Goal: Task Accomplishment & Management: Use online tool/utility

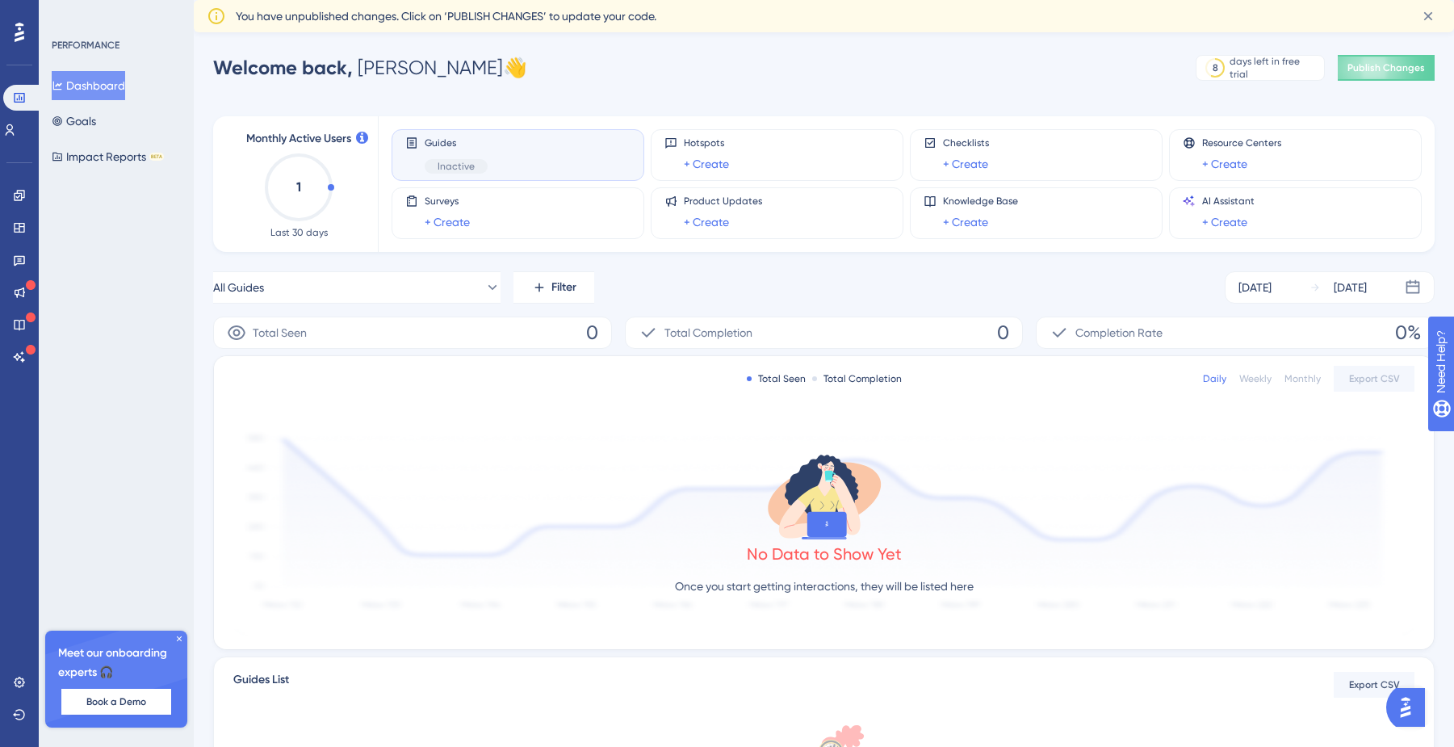
click at [107, 83] on button "Dashboard" at bounding box center [88, 85] width 73 height 29
click at [13, 233] on link at bounding box center [19, 228] width 13 height 26
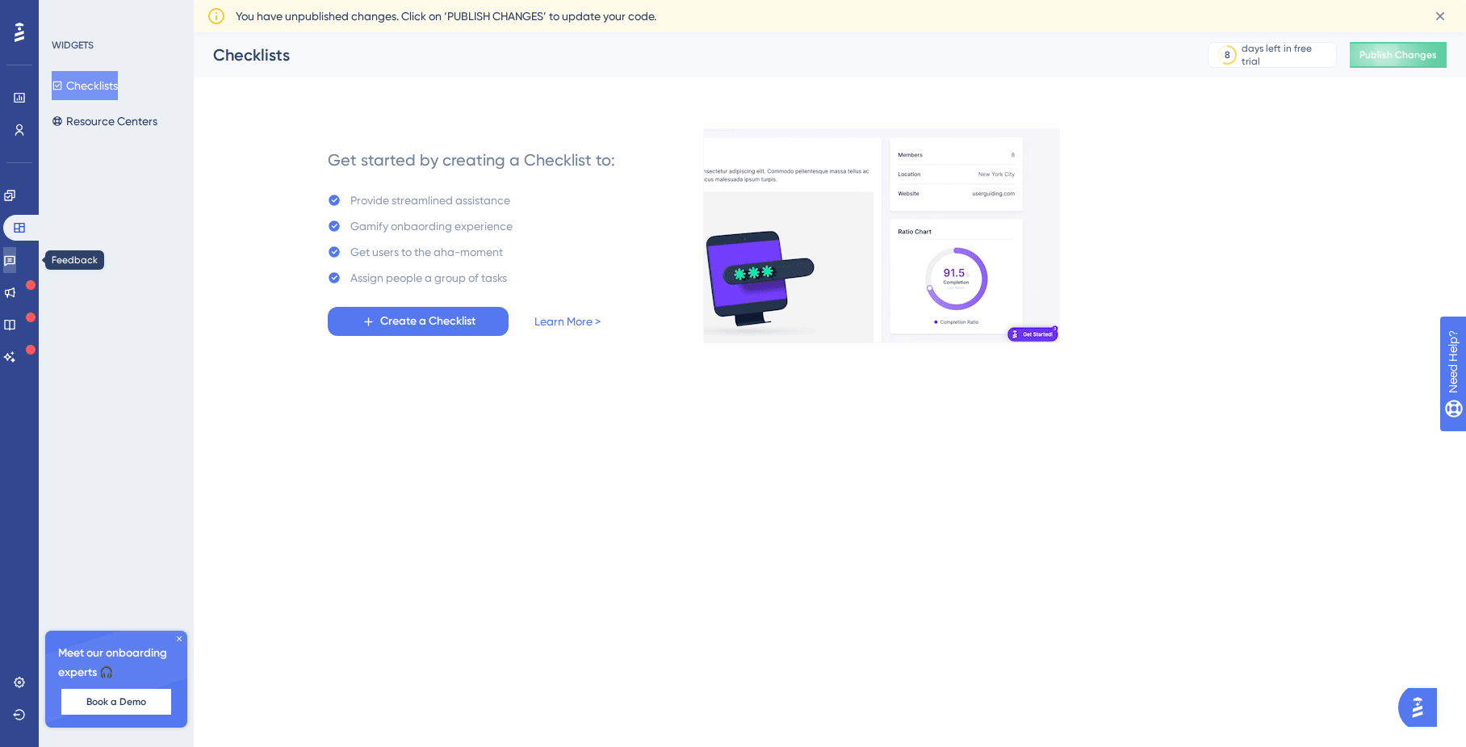
click at [11, 256] on link at bounding box center [9, 260] width 13 height 26
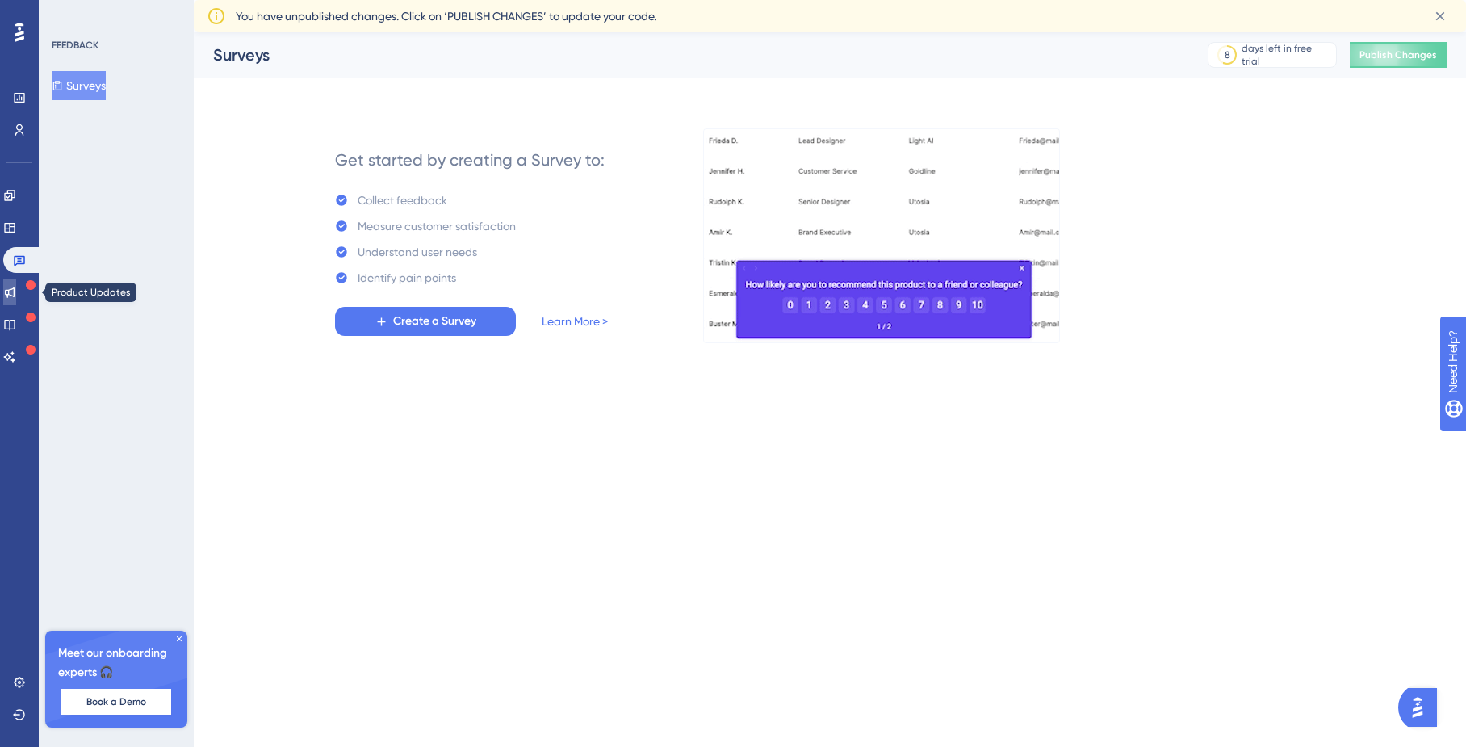
click at [16, 283] on link at bounding box center [9, 292] width 13 height 26
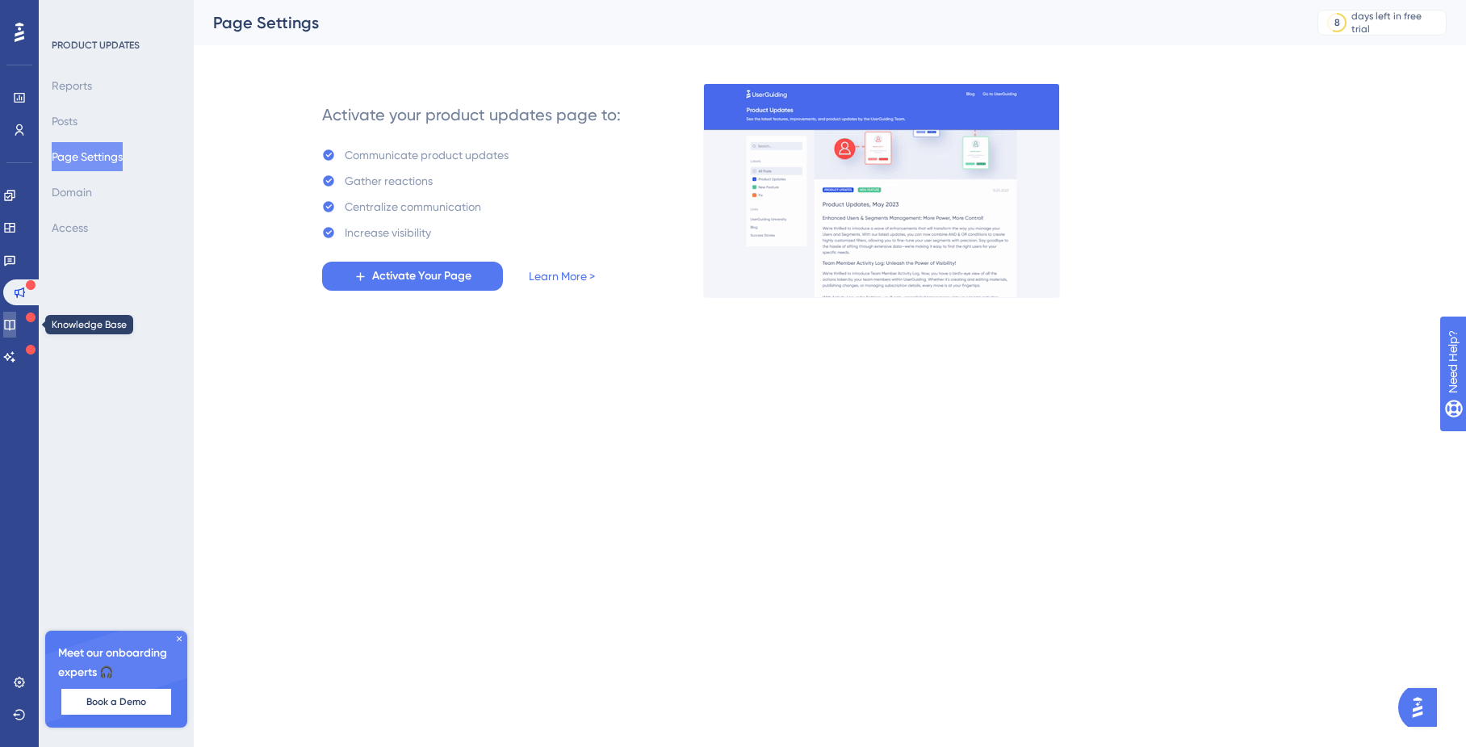
click at [12, 325] on icon at bounding box center [9, 324] width 13 height 13
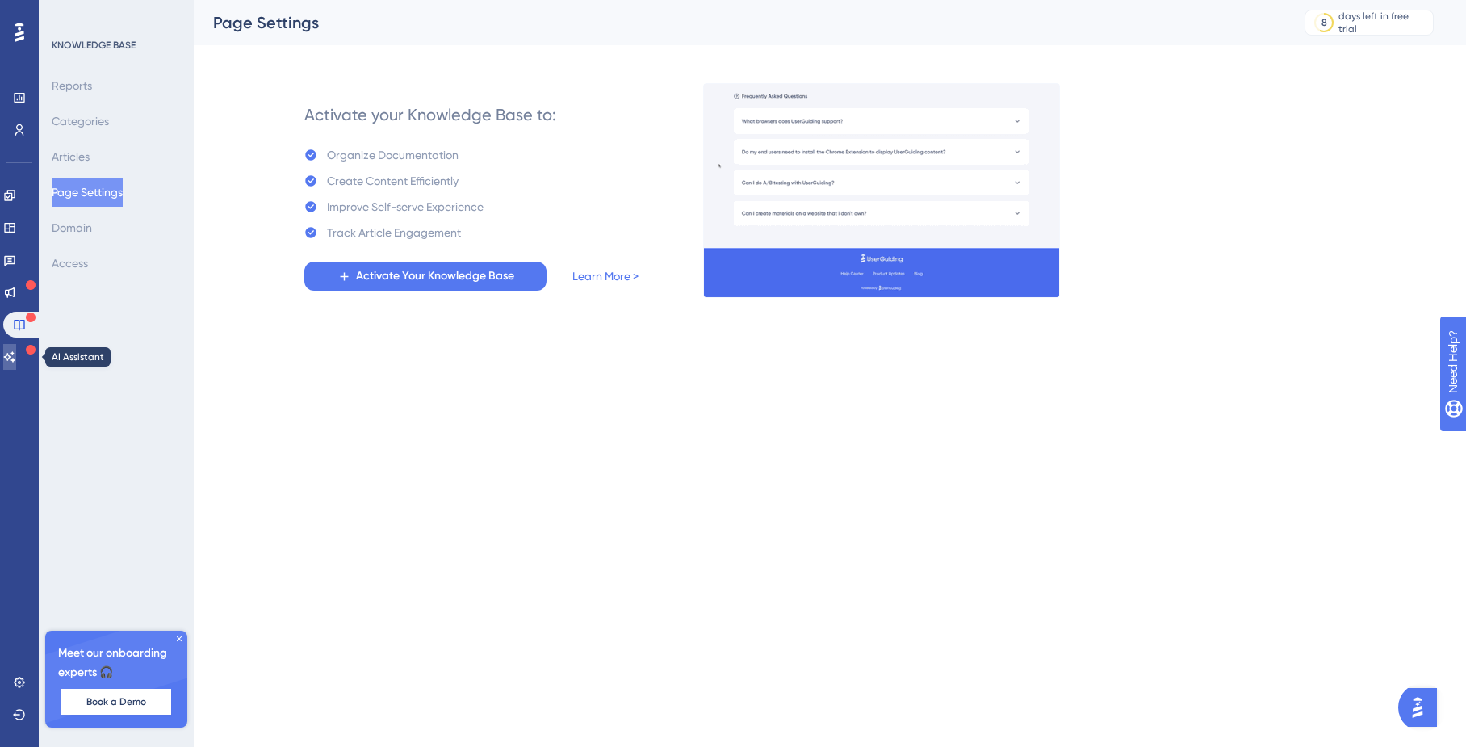
click at [15, 358] on icon at bounding box center [9, 356] width 11 height 10
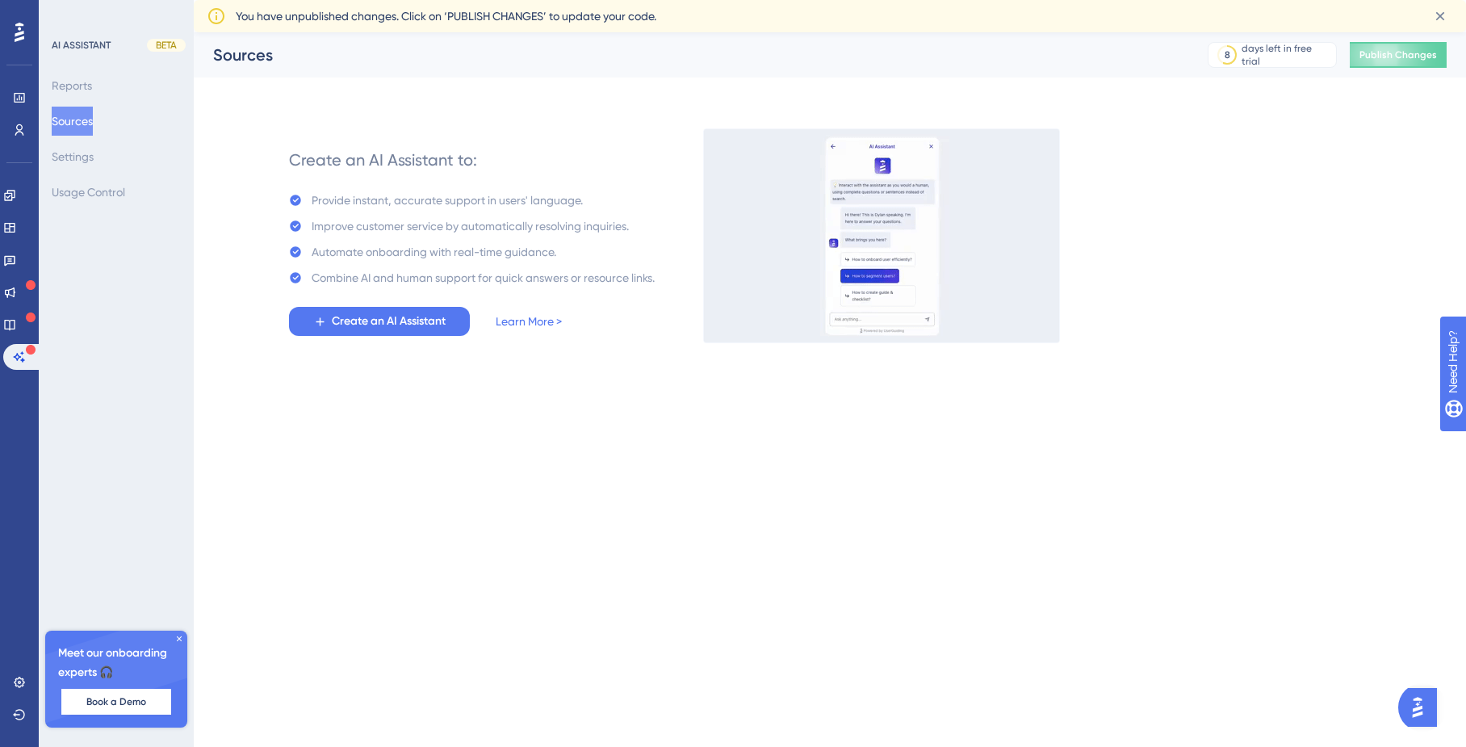
click at [175, 639] on icon at bounding box center [179, 639] width 10 height 10
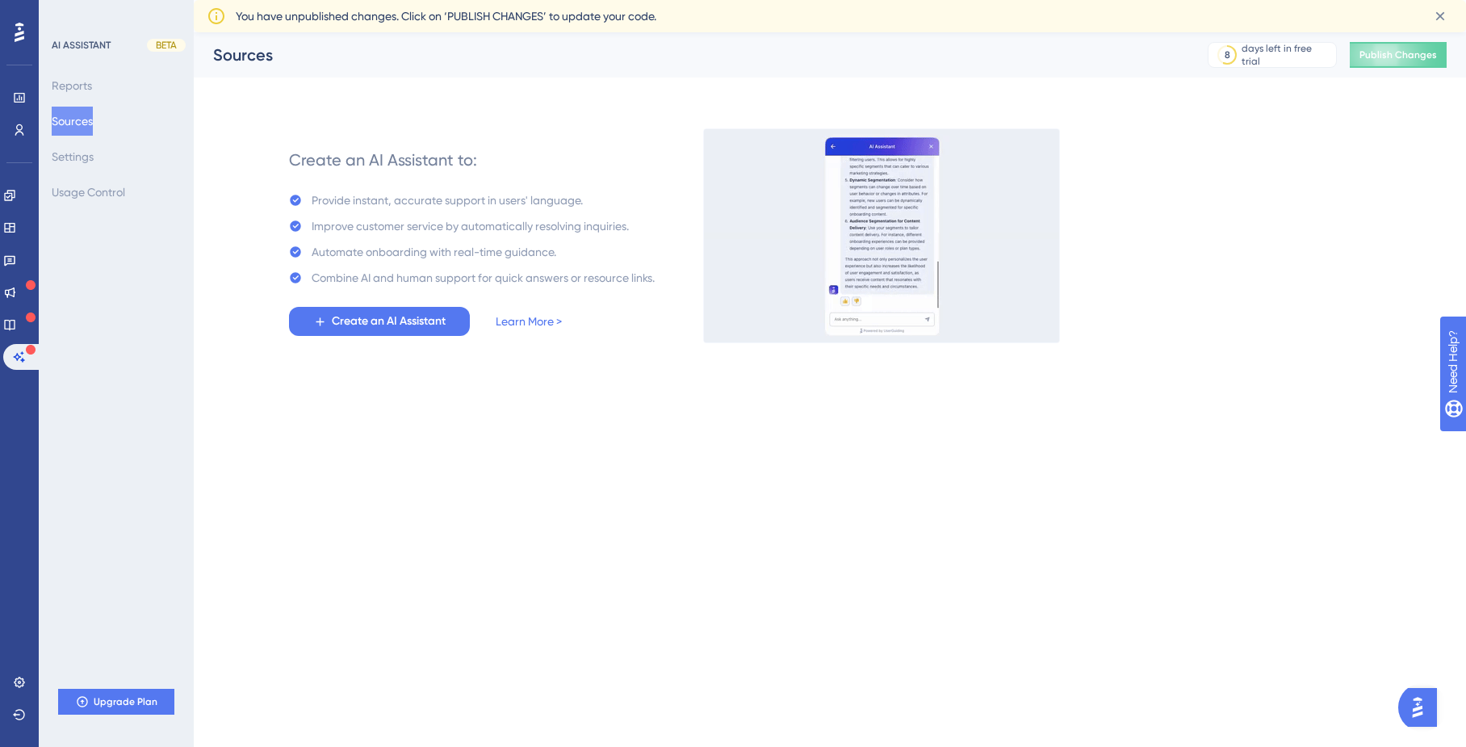
click at [27, 30] on div at bounding box center [19, 32] width 26 height 26
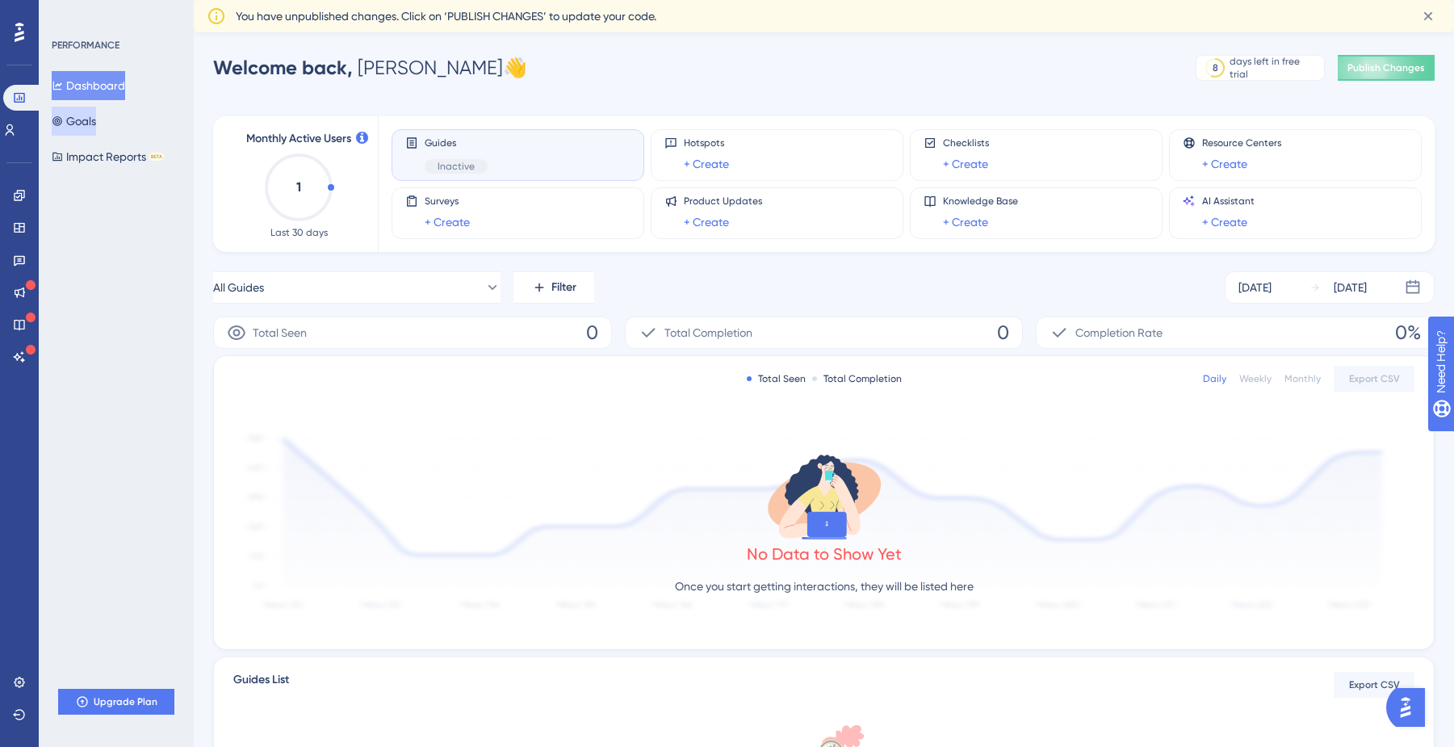
click at [94, 121] on button "Goals" at bounding box center [74, 121] width 44 height 29
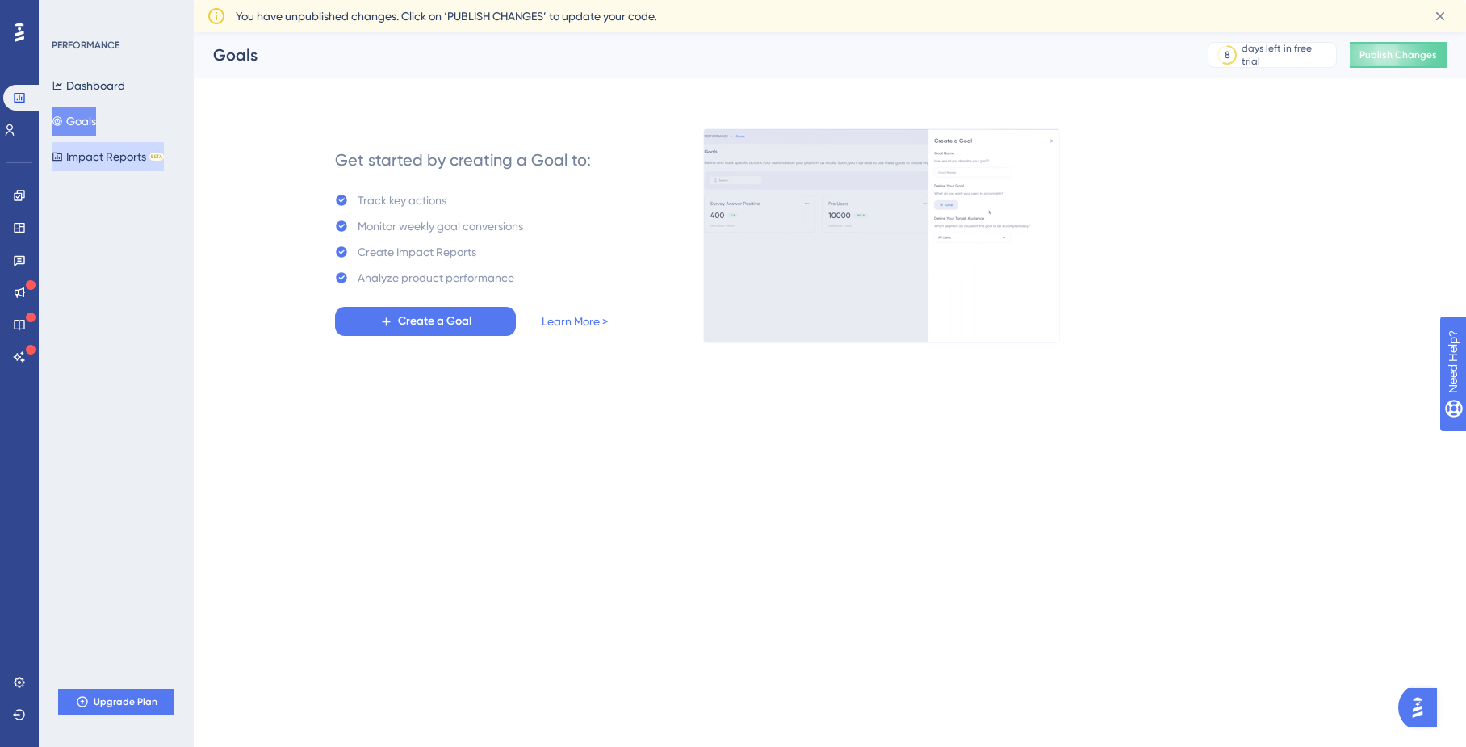
click at [111, 161] on button "Impact Reports BETA" at bounding box center [108, 156] width 112 height 29
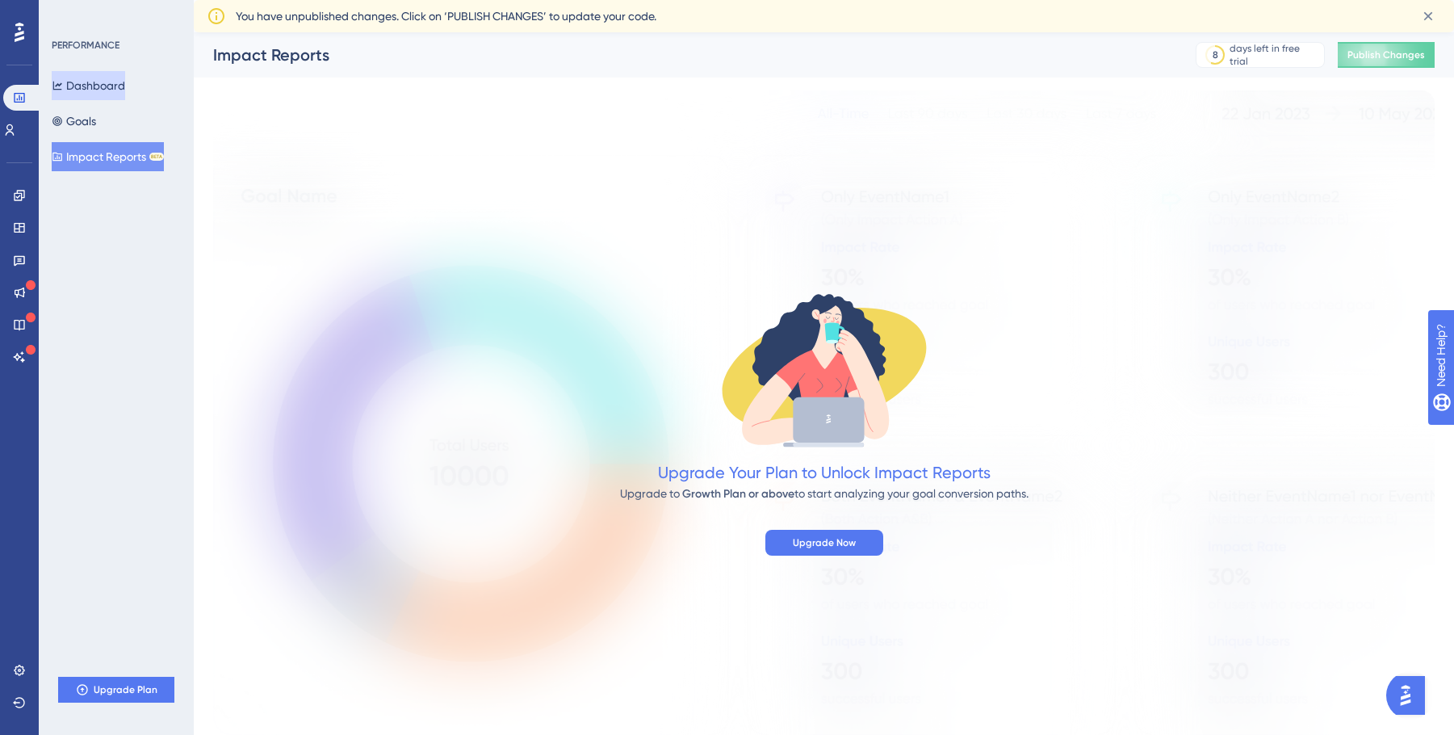
click at [103, 86] on button "Dashboard" at bounding box center [88, 85] width 73 height 29
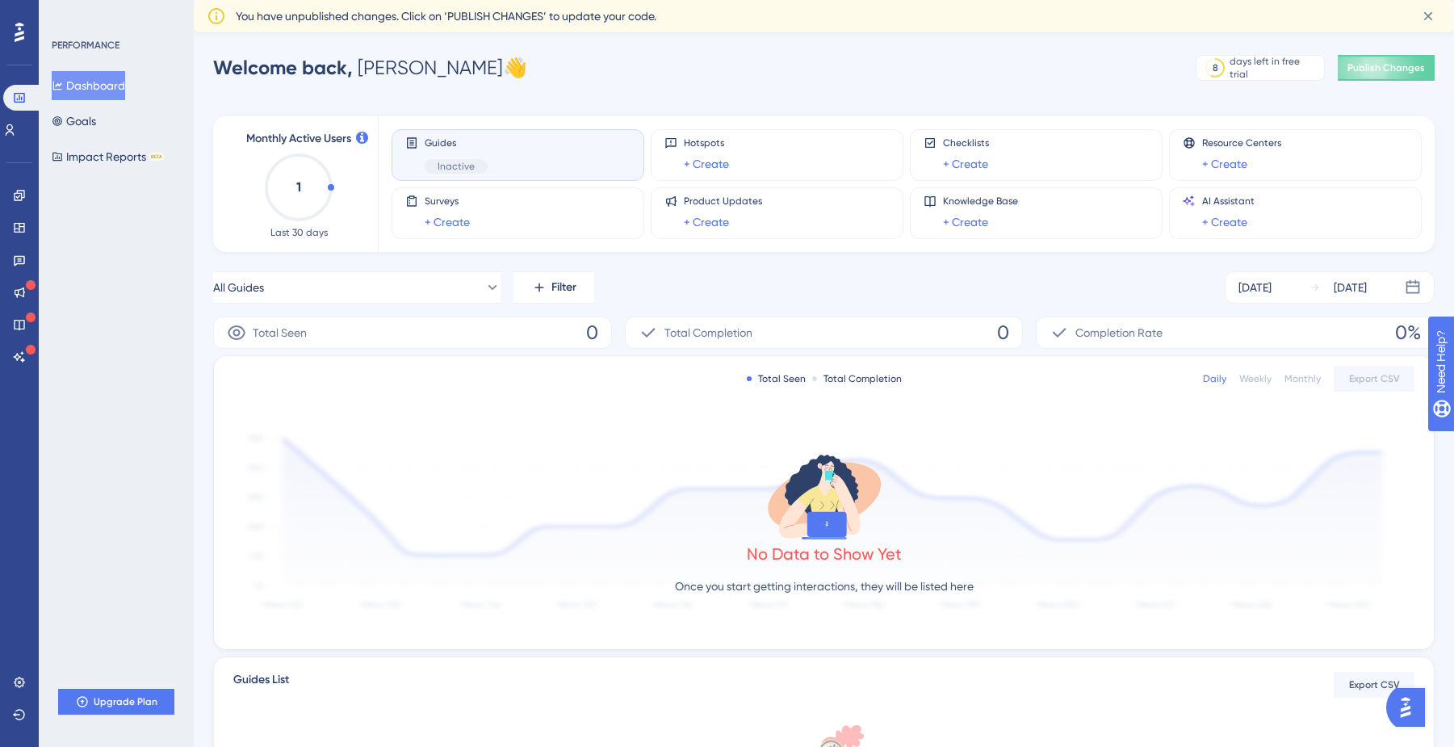
click at [516, 152] on div "Guides Inactive" at bounding box center [517, 154] width 225 height 37
click at [459, 162] on span "Inactive" at bounding box center [456, 166] width 37 height 13
click at [311, 191] on icon "1" at bounding box center [298, 187] width 71 height 71
click at [16, 127] on icon at bounding box center [9, 130] width 13 height 13
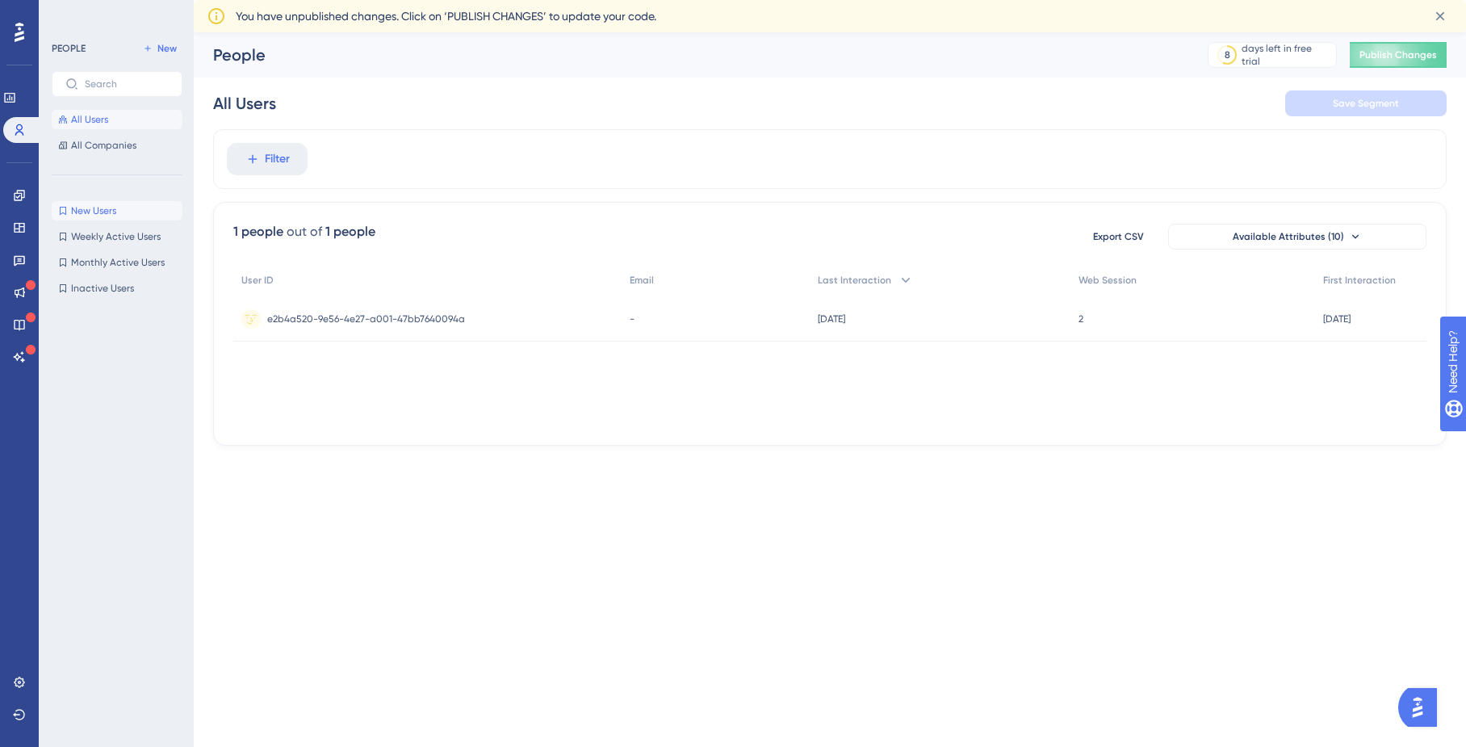
click at [128, 208] on button "New Users New Users" at bounding box center [117, 210] width 131 height 19
click at [312, 325] on div "e2b4a520-9e56-4e27-a001-47bb7640094a e2b4a520-9e56-4e27-a001-47bb7640094a" at bounding box center [366, 318] width 198 height 45
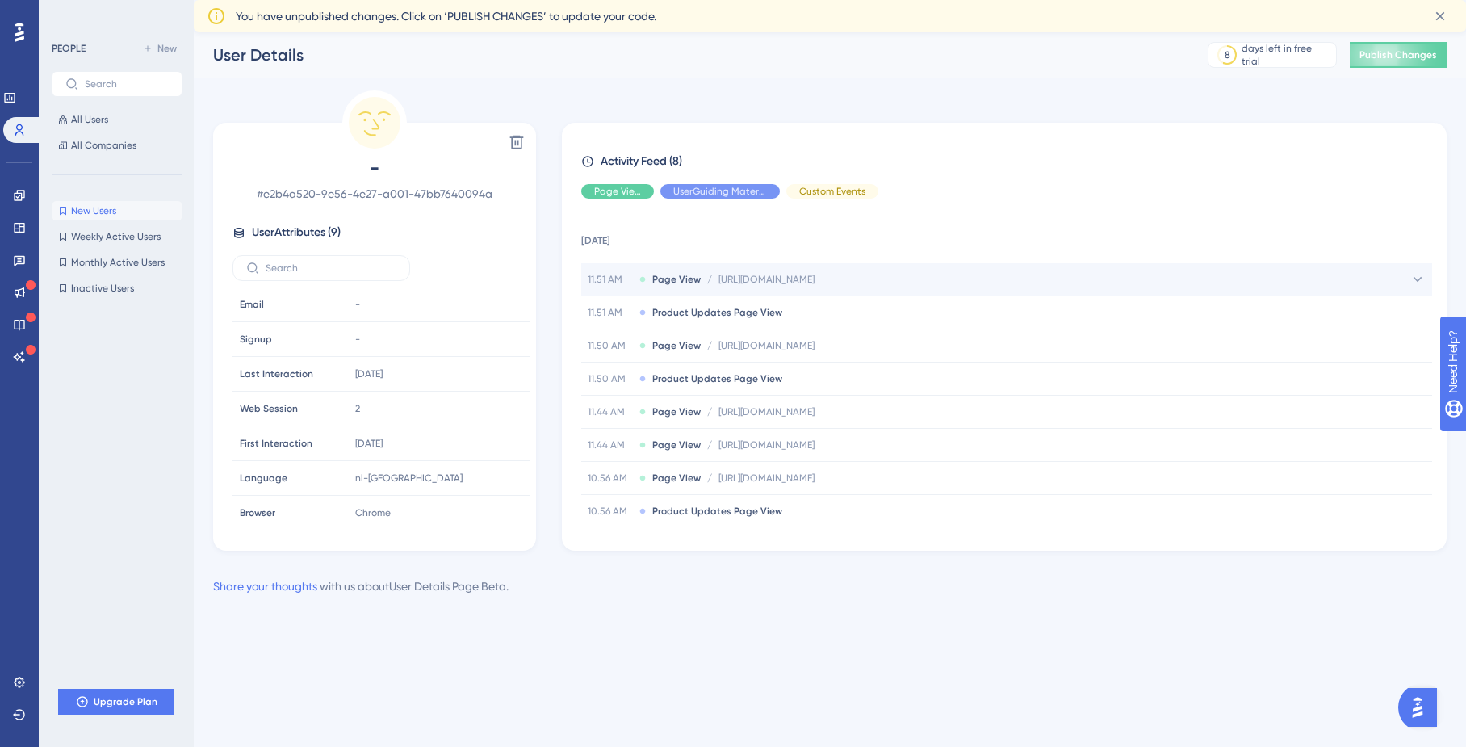
click at [702, 287] on div "11.51 AM Page View / [URL][DOMAIN_NAME] [URL][DOMAIN_NAME]" at bounding box center [1006, 279] width 851 height 32
click at [719, 280] on span "[URL][DOMAIN_NAME]" at bounding box center [767, 279] width 96 height 13
click at [629, 184] on div "Hide" at bounding box center [617, 191] width 73 height 15
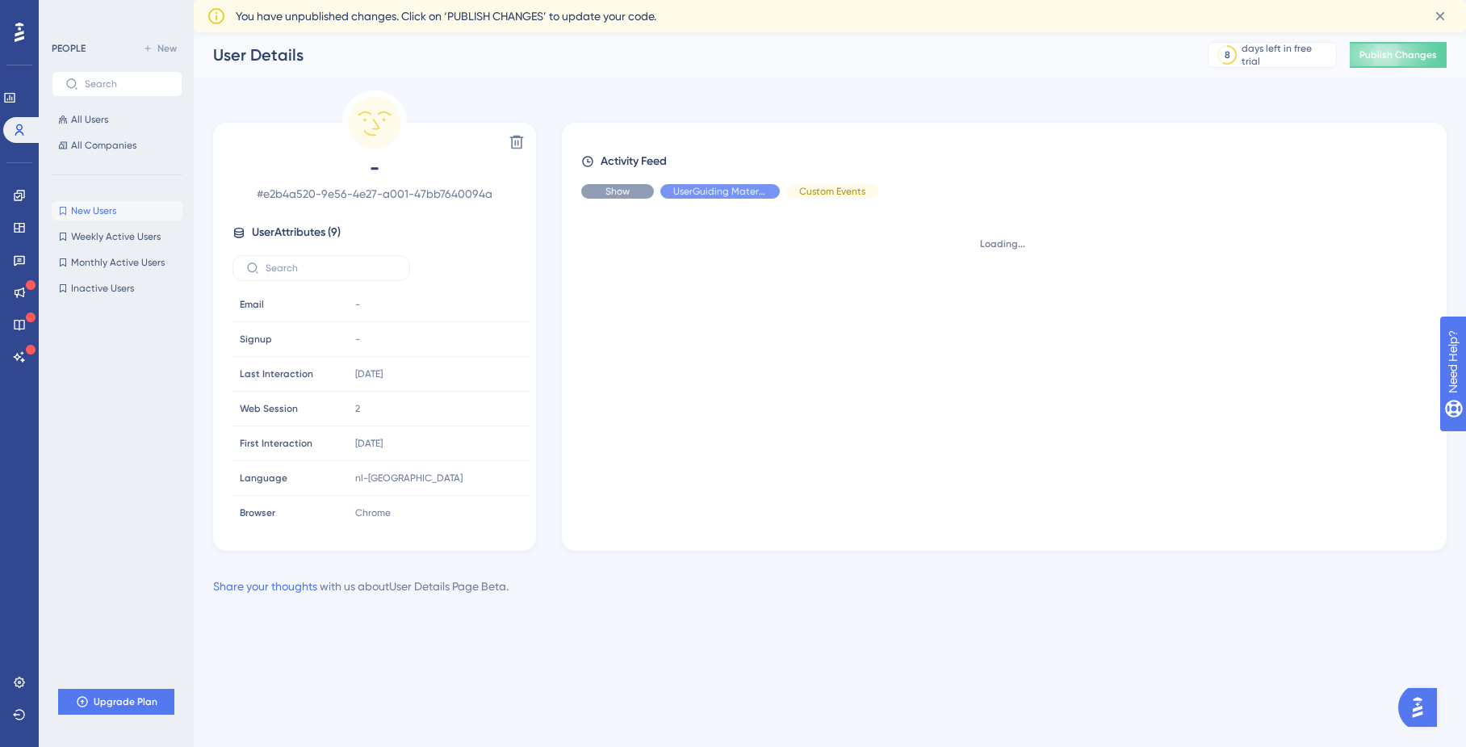
click at [629, 184] on div "Show" at bounding box center [617, 191] width 73 height 15
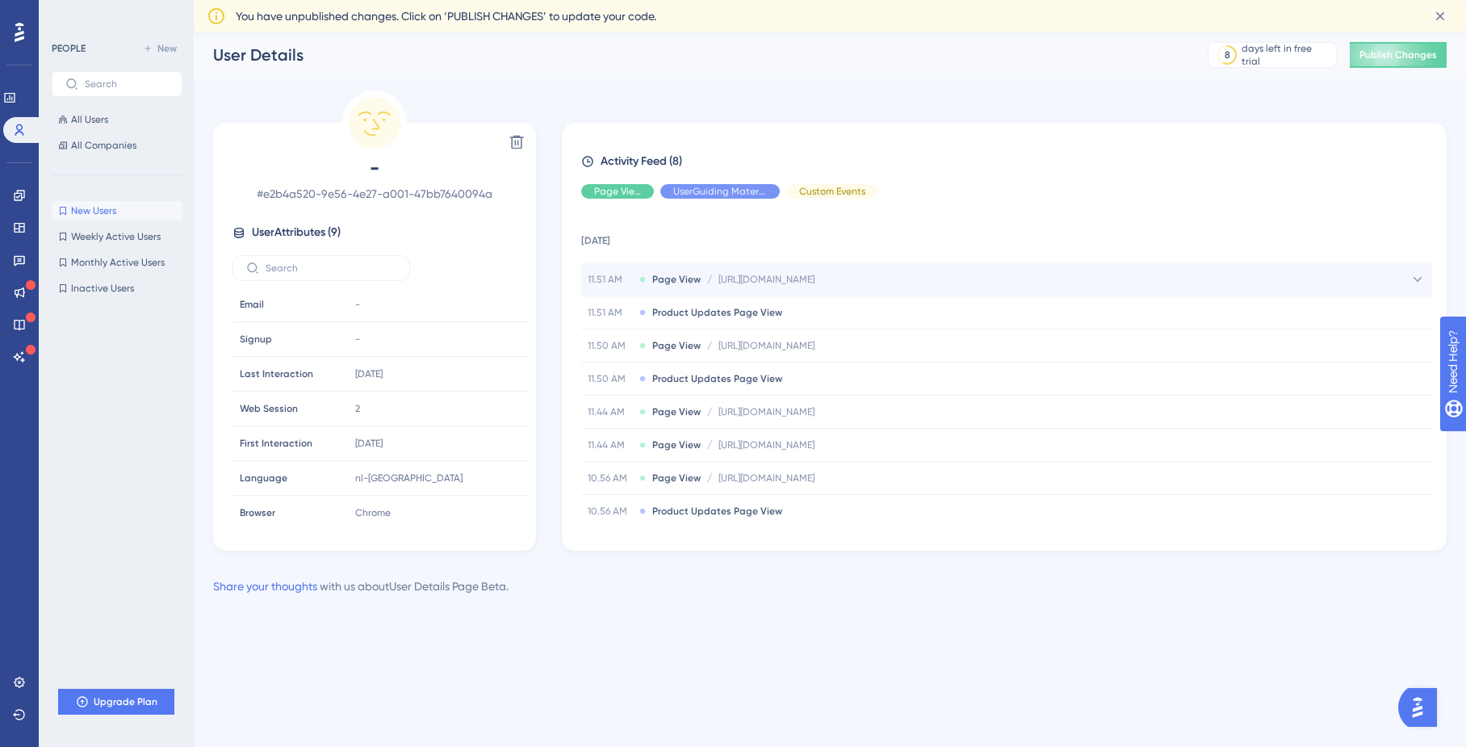
click at [649, 274] on div "11.51 AM Page View / [URL][DOMAIN_NAME] [URL][DOMAIN_NAME]" at bounding box center [701, 279] width 227 height 13
click at [723, 195] on span "Hide" at bounding box center [720, 191] width 21 height 13
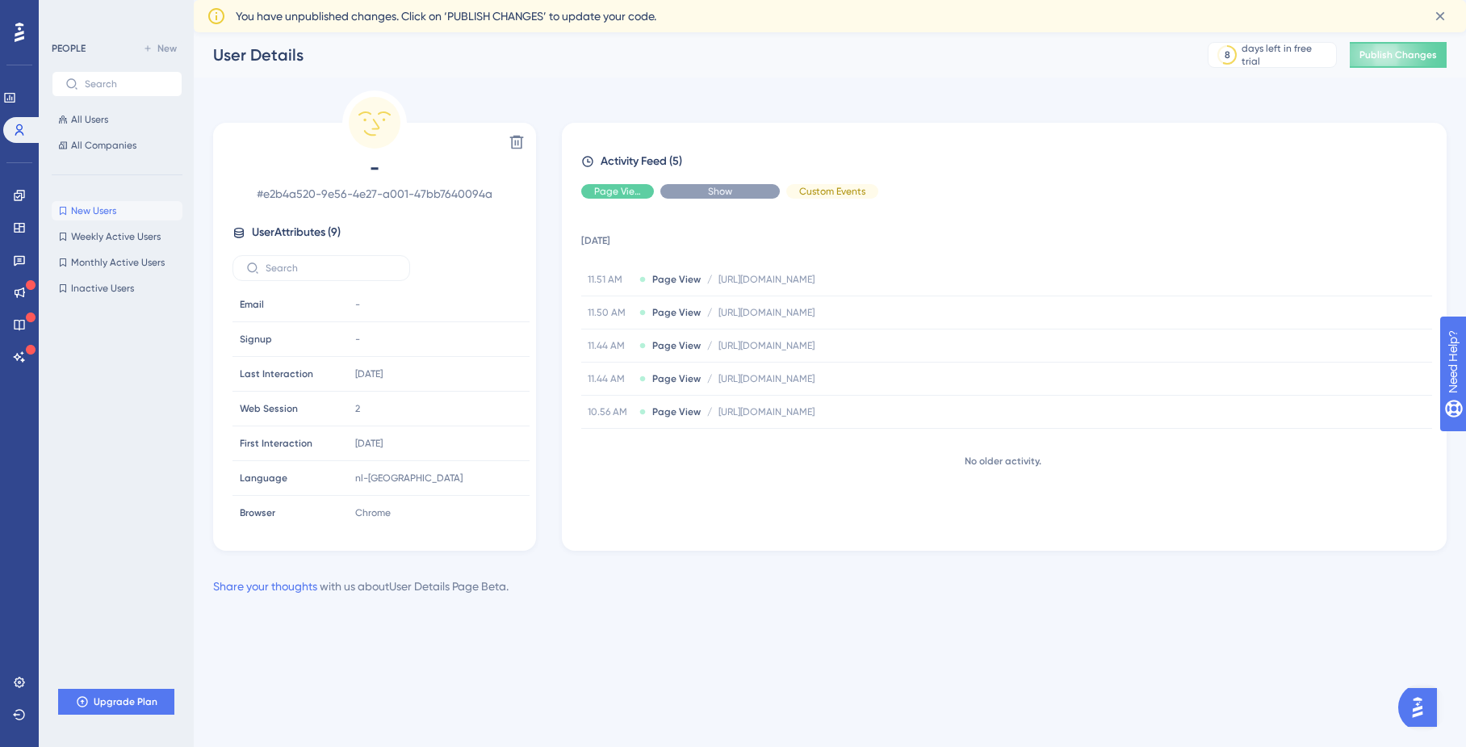
click at [723, 195] on span "Show" at bounding box center [720, 191] width 24 height 13
click at [723, 195] on span "Hide" at bounding box center [720, 191] width 21 height 13
click at [723, 195] on span "Show" at bounding box center [720, 191] width 24 height 13
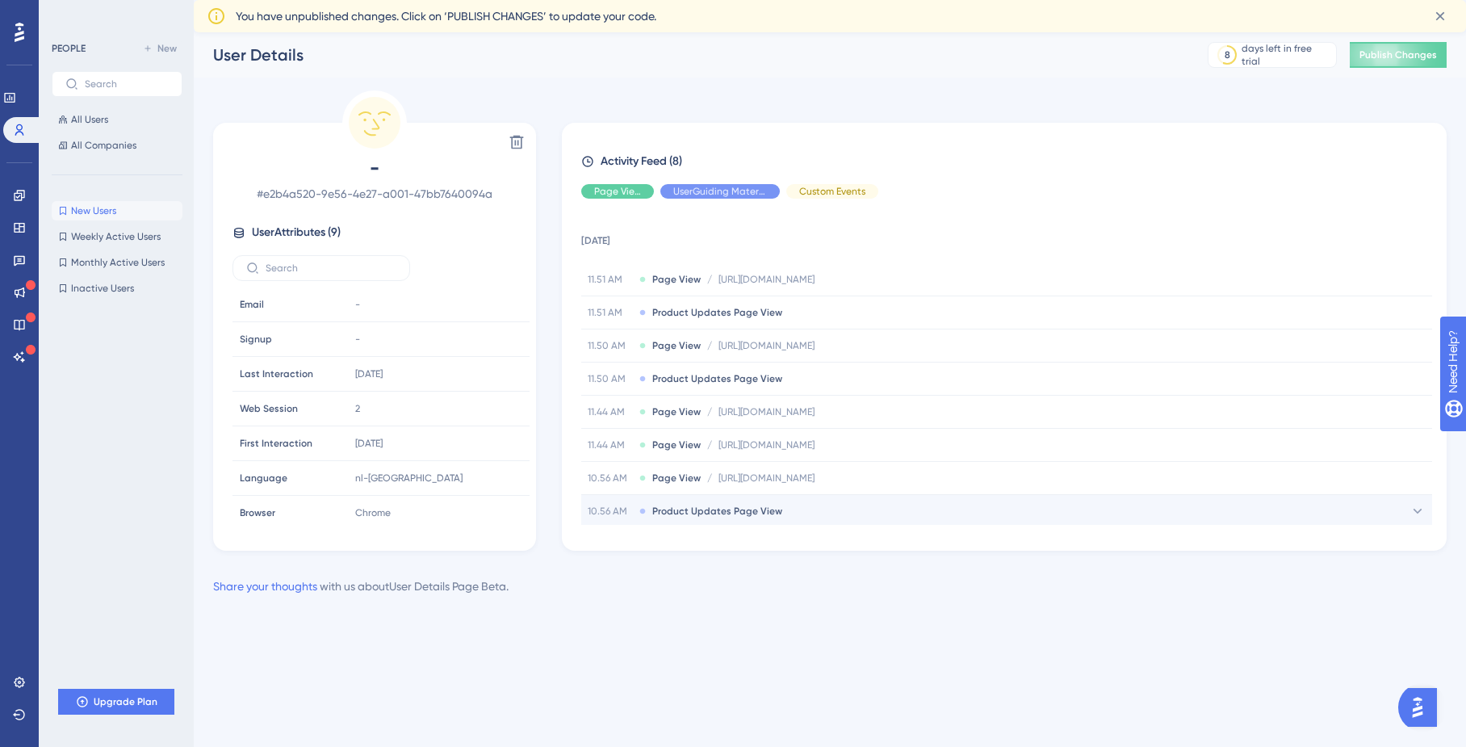
click at [734, 513] on span "Product Updates Page View" at bounding box center [717, 511] width 130 height 13
click at [734, 510] on span "Product Updates Page View" at bounding box center [717, 511] width 130 height 13
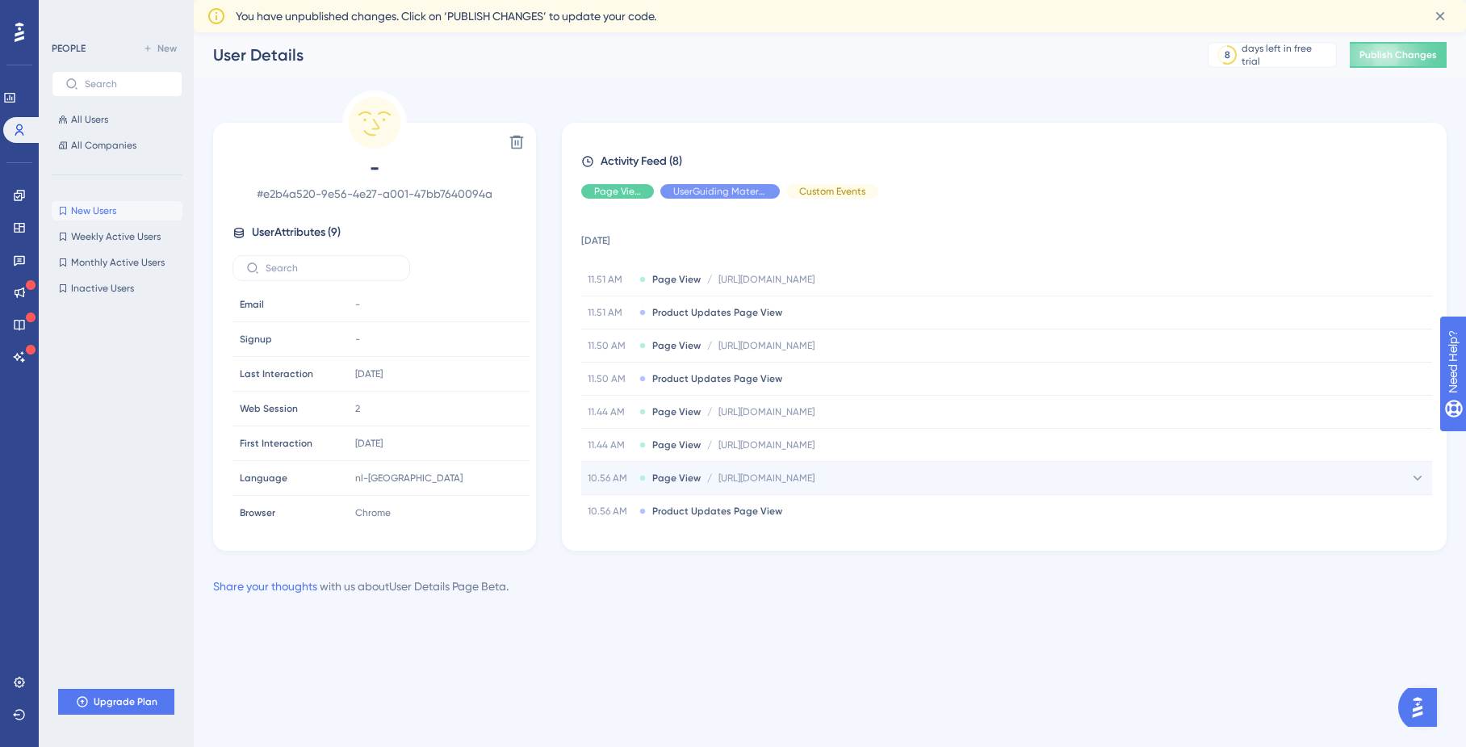
click at [736, 480] on span "[URL][DOMAIN_NAME]" at bounding box center [767, 478] width 96 height 13
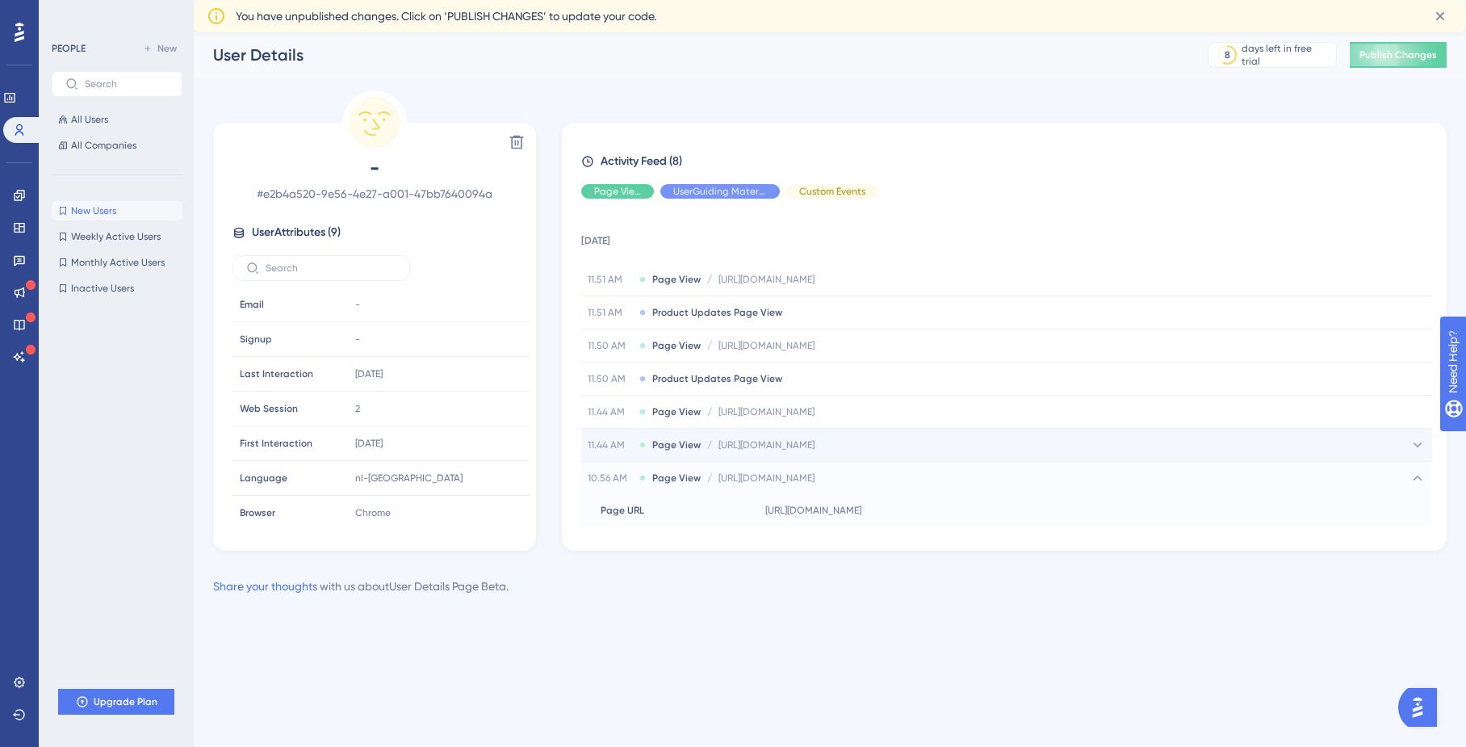
click at [736, 449] on span "[URL][DOMAIN_NAME]" at bounding box center [767, 444] width 96 height 13
click at [787, 482] on span "[URL][DOMAIN_NAME]" at bounding box center [813, 477] width 96 height 13
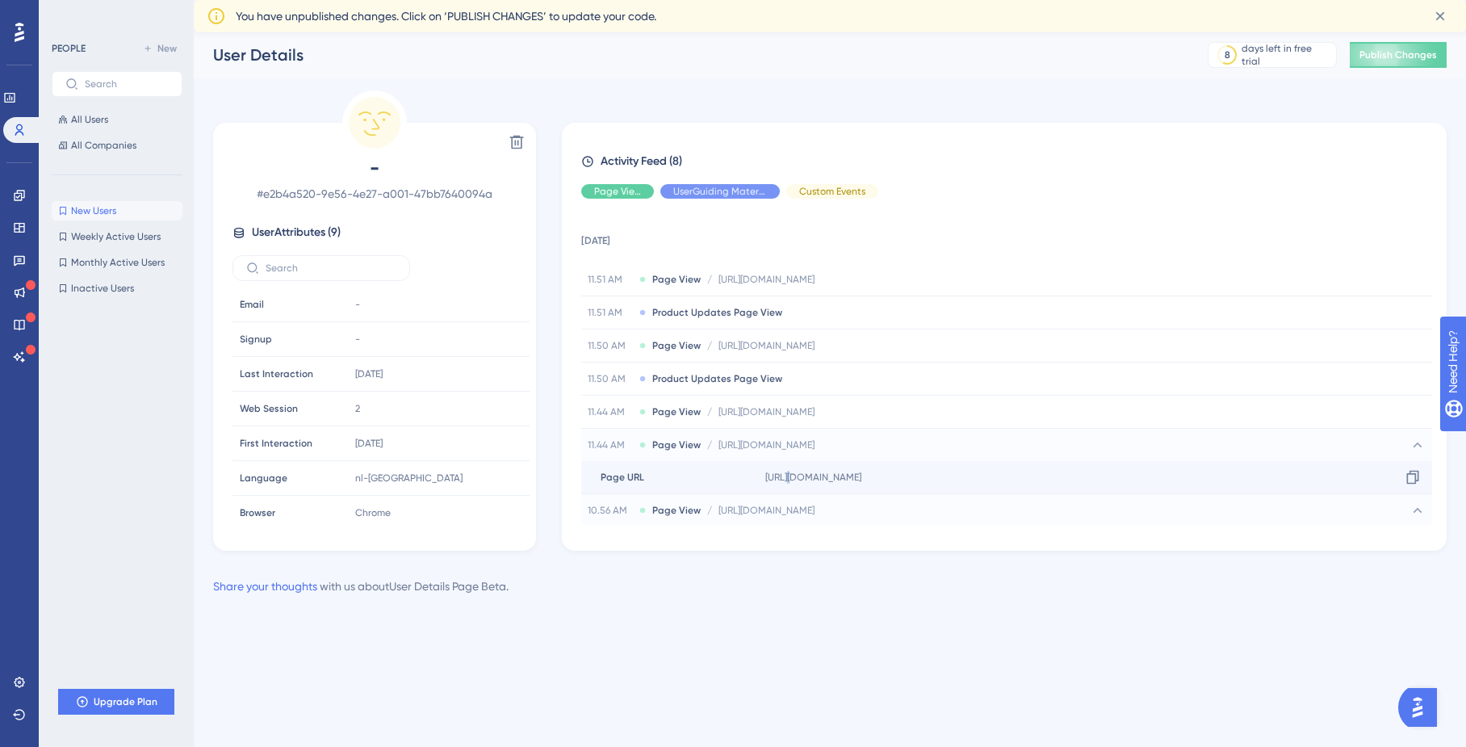
click at [787, 482] on span "[URL][DOMAIN_NAME]" at bounding box center [813, 477] width 96 height 13
click at [136, 231] on span "Weekly Active Users" at bounding box center [116, 236] width 90 height 13
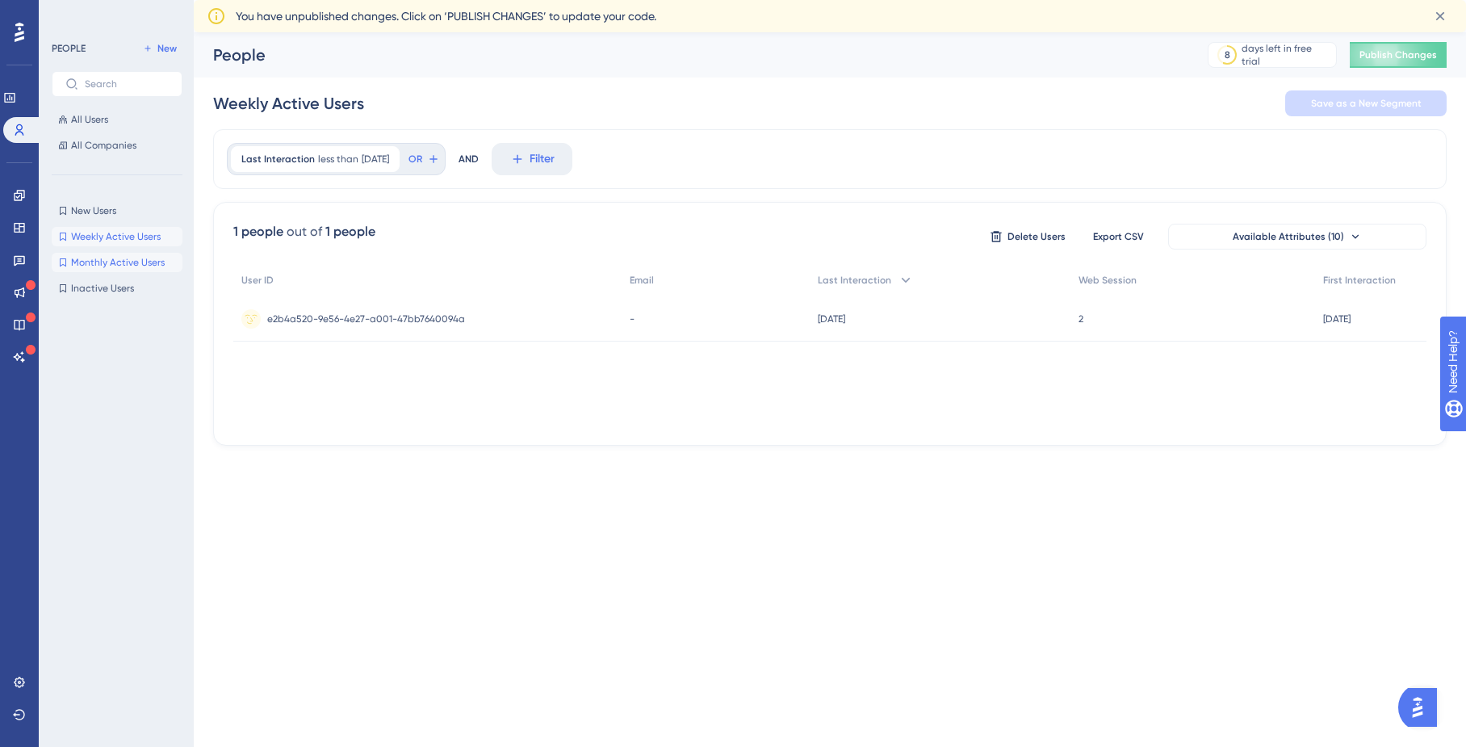
click at [135, 259] on span "Monthly Active Users" at bounding box center [118, 262] width 94 height 13
click at [315, 323] on span "e2b4a520-9e56-4e27-a001-47bb7640094a" at bounding box center [366, 318] width 198 height 13
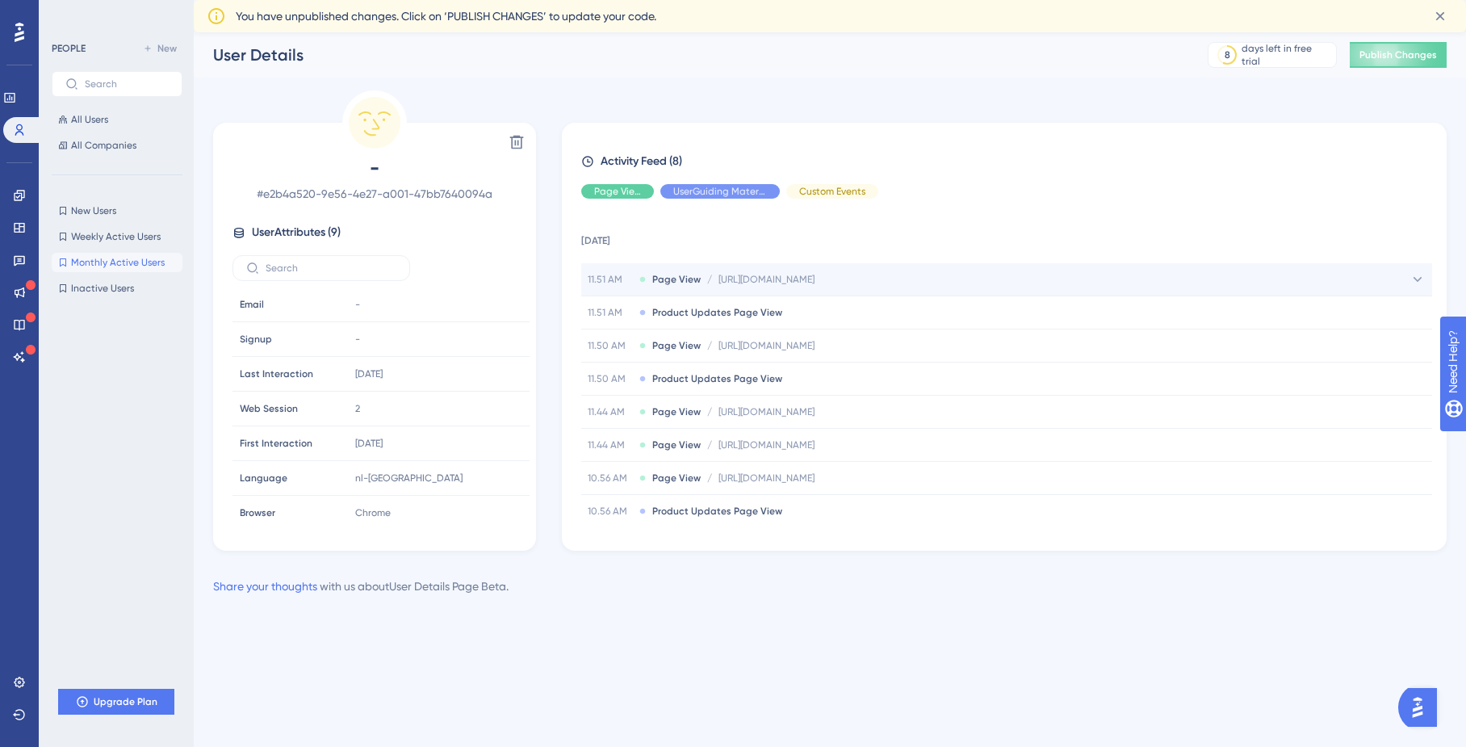
click at [710, 287] on div "11.51 AM Page View / [URL][DOMAIN_NAME] [URL][DOMAIN_NAME]" at bounding box center [1006, 279] width 851 height 32
click at [807, 306] on span "[URL][DOMAIN_NAME]" at bounding box center [813, 311] width 96 height 13
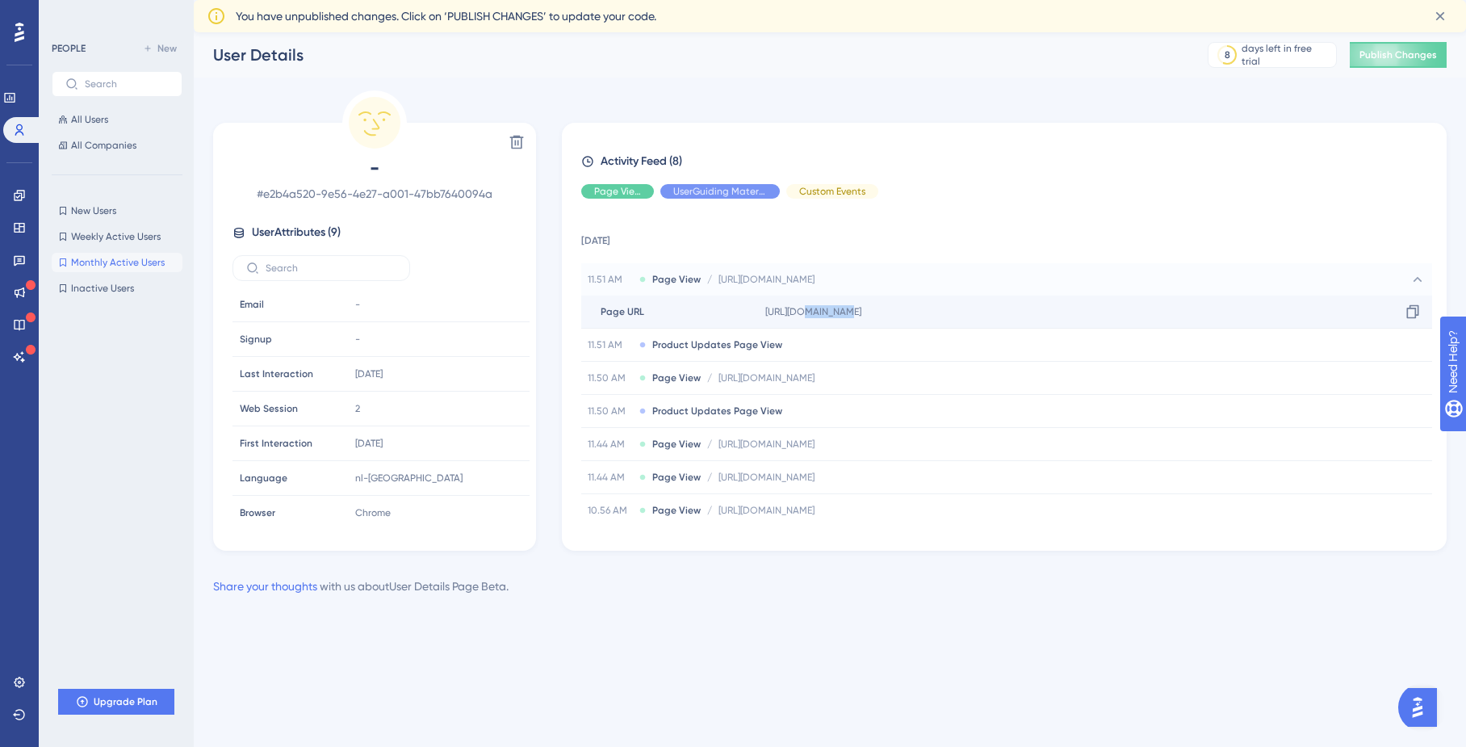
click at [807, 306] on span "[URL][DOMAIN_NAME]" at bounding box center [813, 311] width 96 height 13
click at [791, 287] on div "11.51 AM Page View / [URL][DOMAIN_NAME] [URL][DOMAIN_NAME]" at bounding box center [1006, 279] width 851 height 32
click at [794, 301] on div "11.51 AM Product Updates Page View" at bounding box center [1006, 312] width 851 height 32
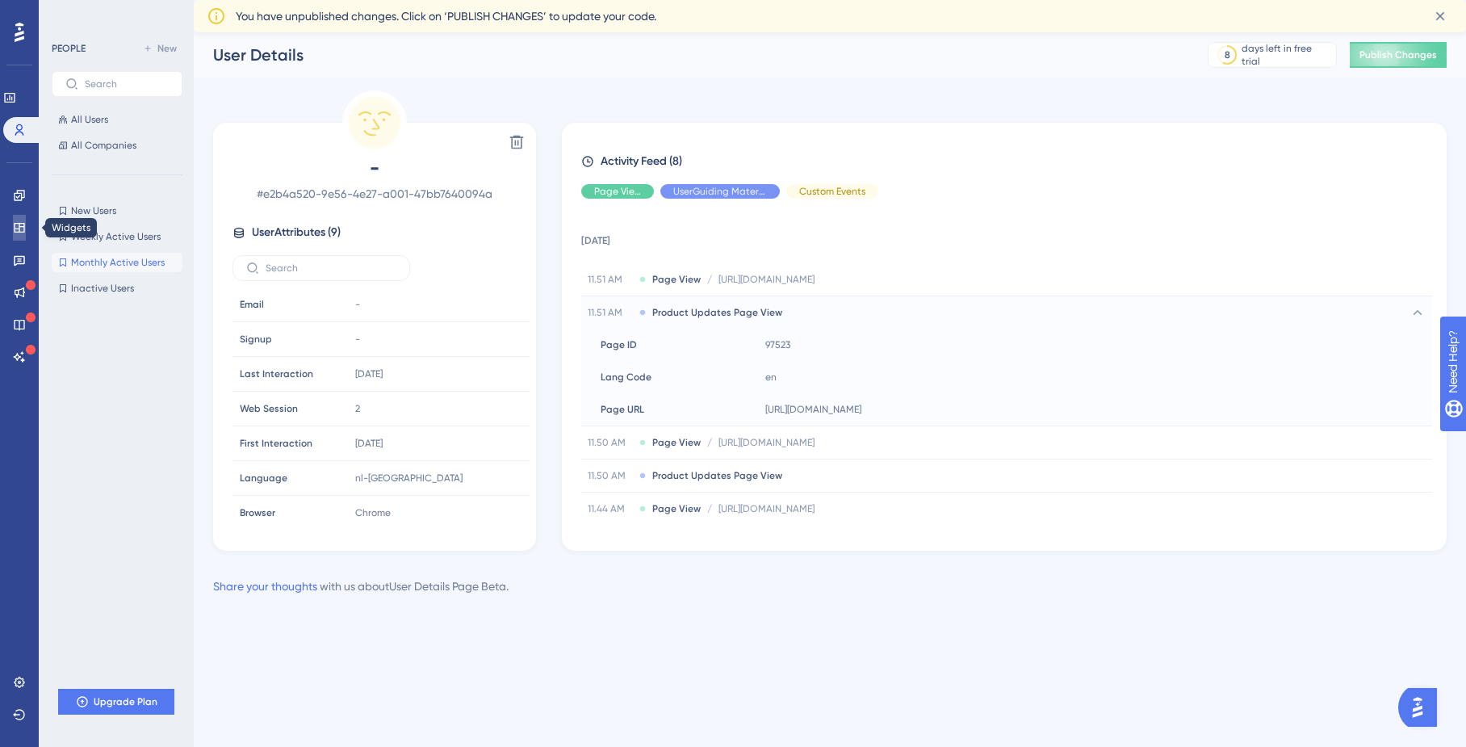
click at [19, 221] on icon at bounding box center [19, 227] width 13 height 13
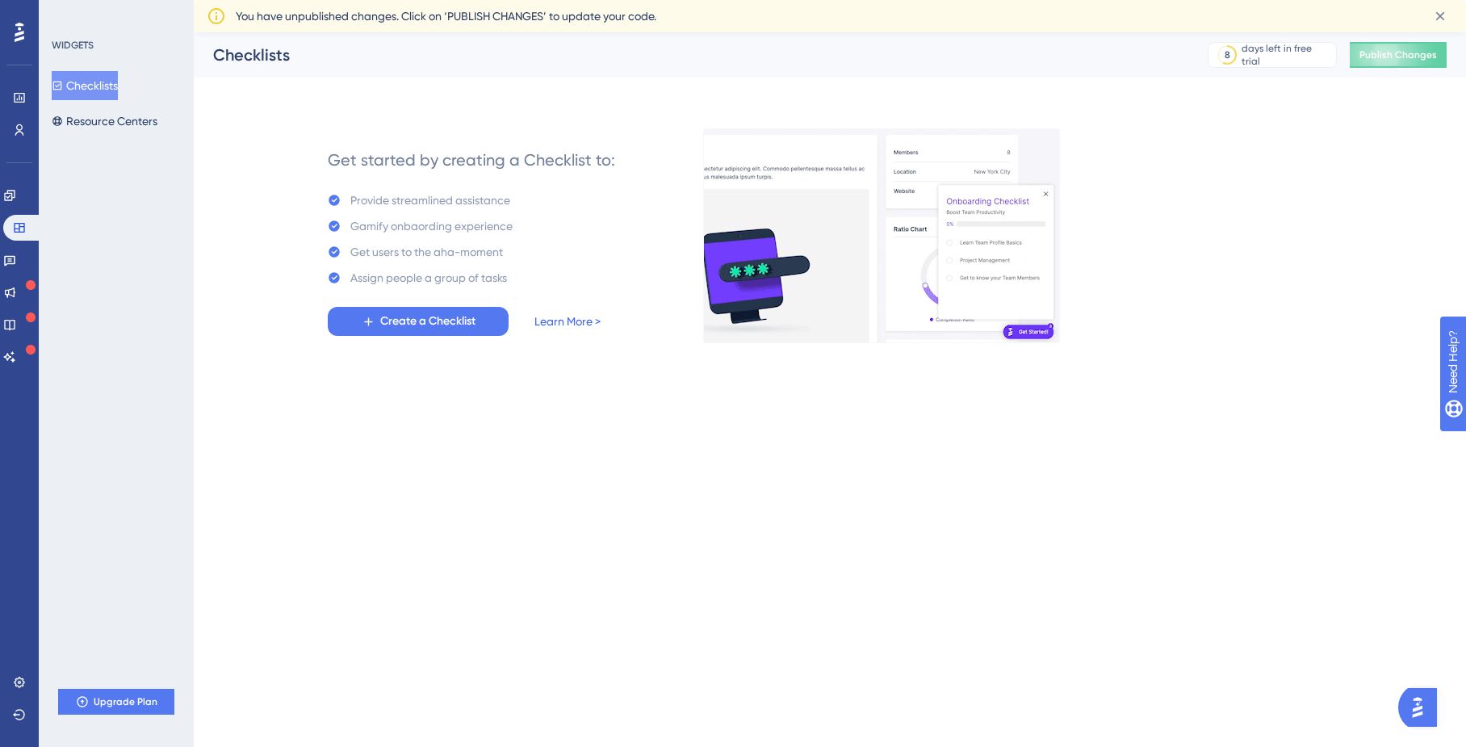
click at [547, 319] on link "Learn More >" at bounding box center [568, 321] width 66 height 19
click at [71, 39] on div "WIDGETS" at bounding box center [73, 45] width 42 height 13
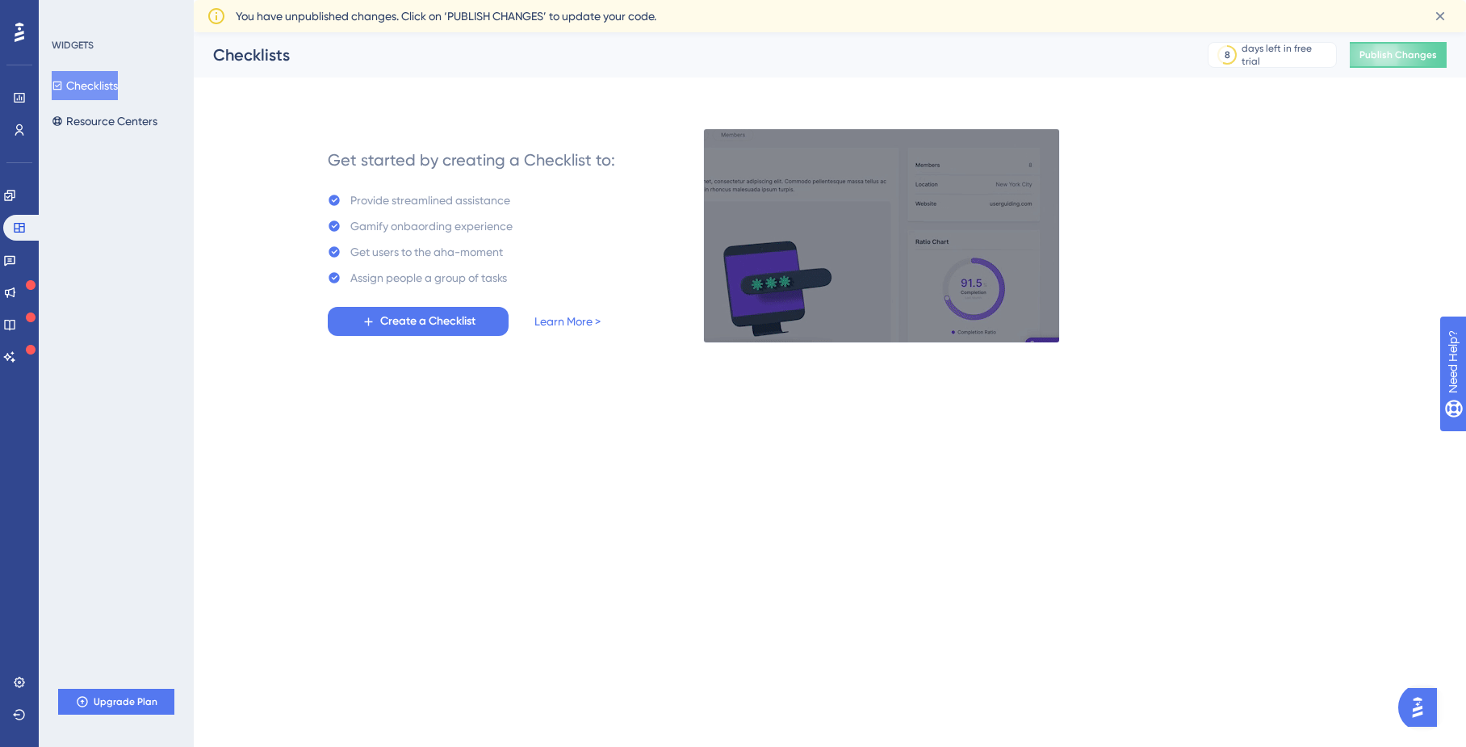
click at [71, 41] on div "WIDGETS" at bounding box center [73, 45] width 42 height 13
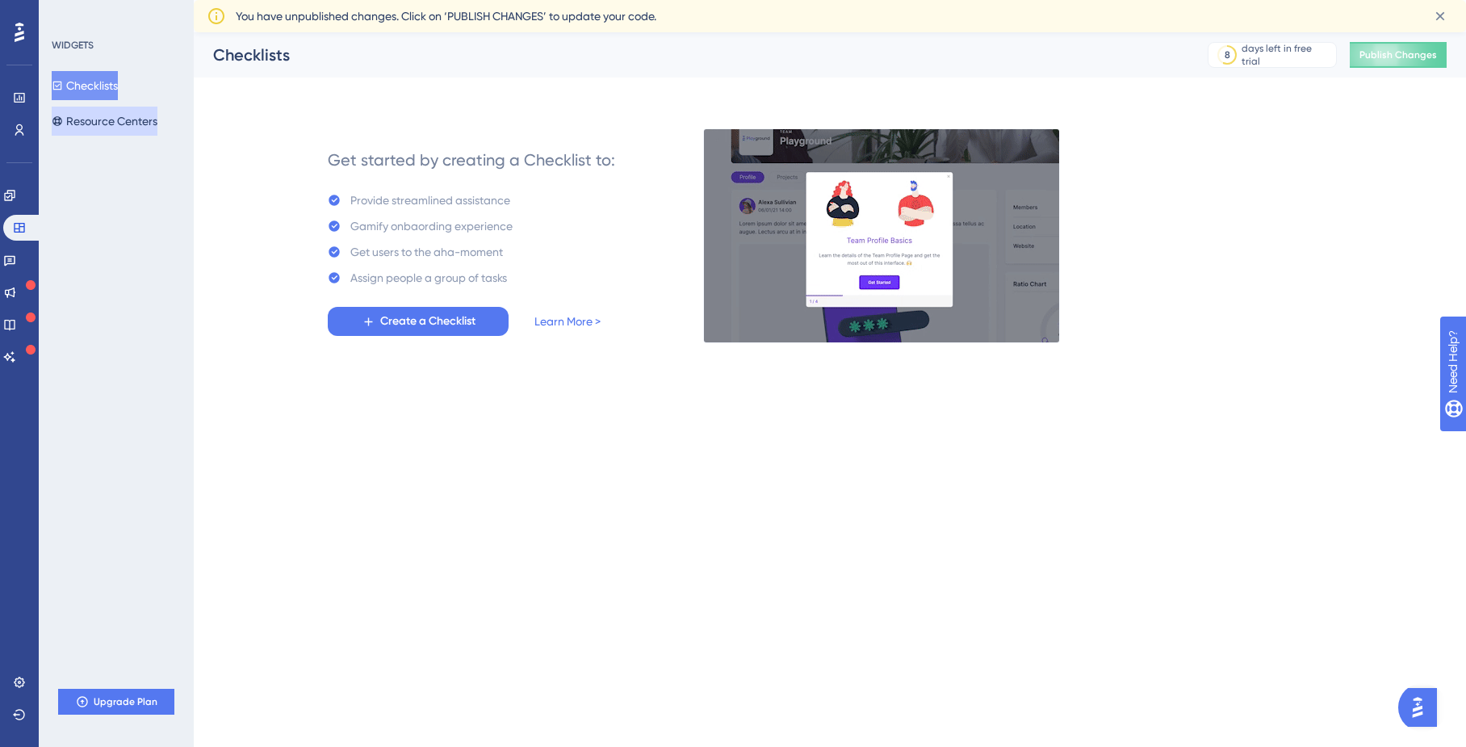
click at [88, 128] on button "Resource Centers" at bounding box center [105, 121] width 106 height 29
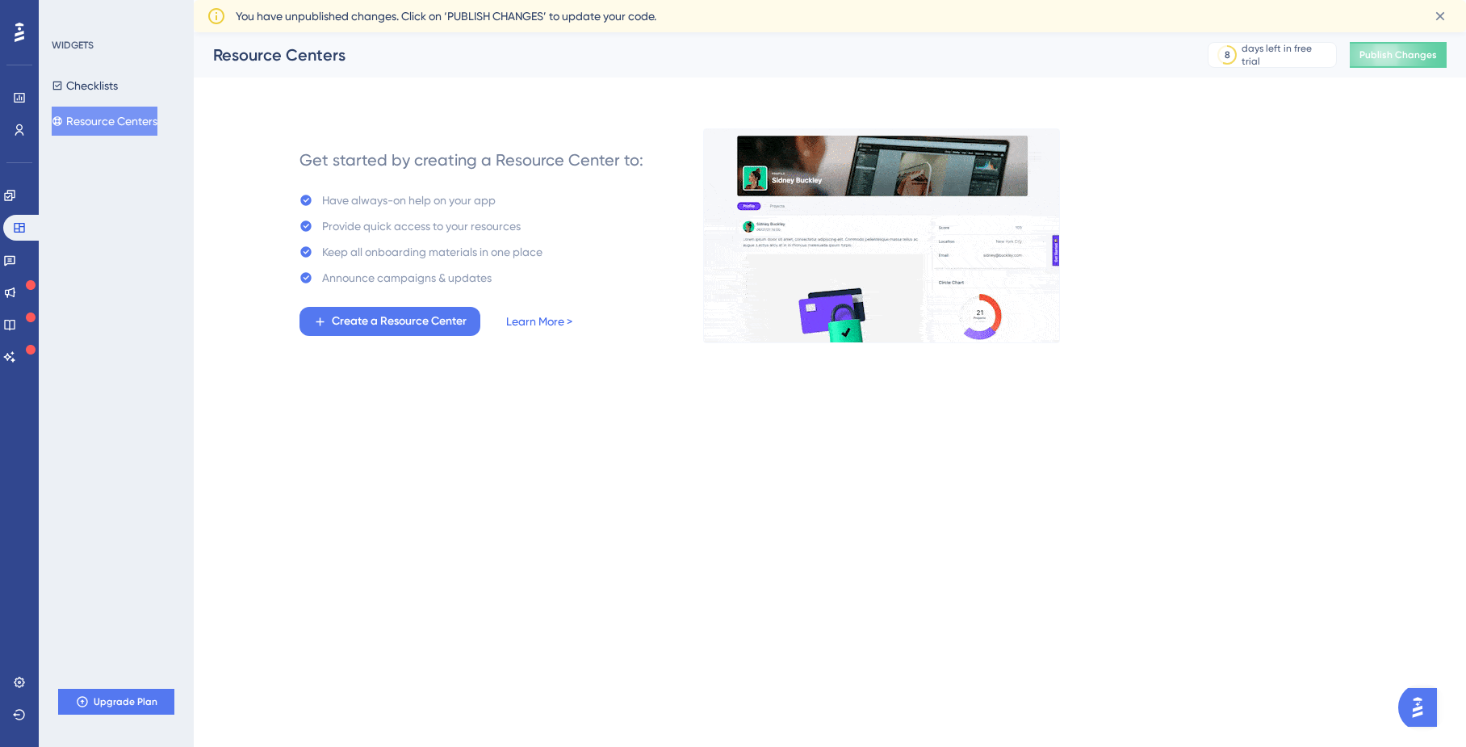
click at [568, 316] on link "Learn More >" at bounding box center [539, 321] width 66 height 19
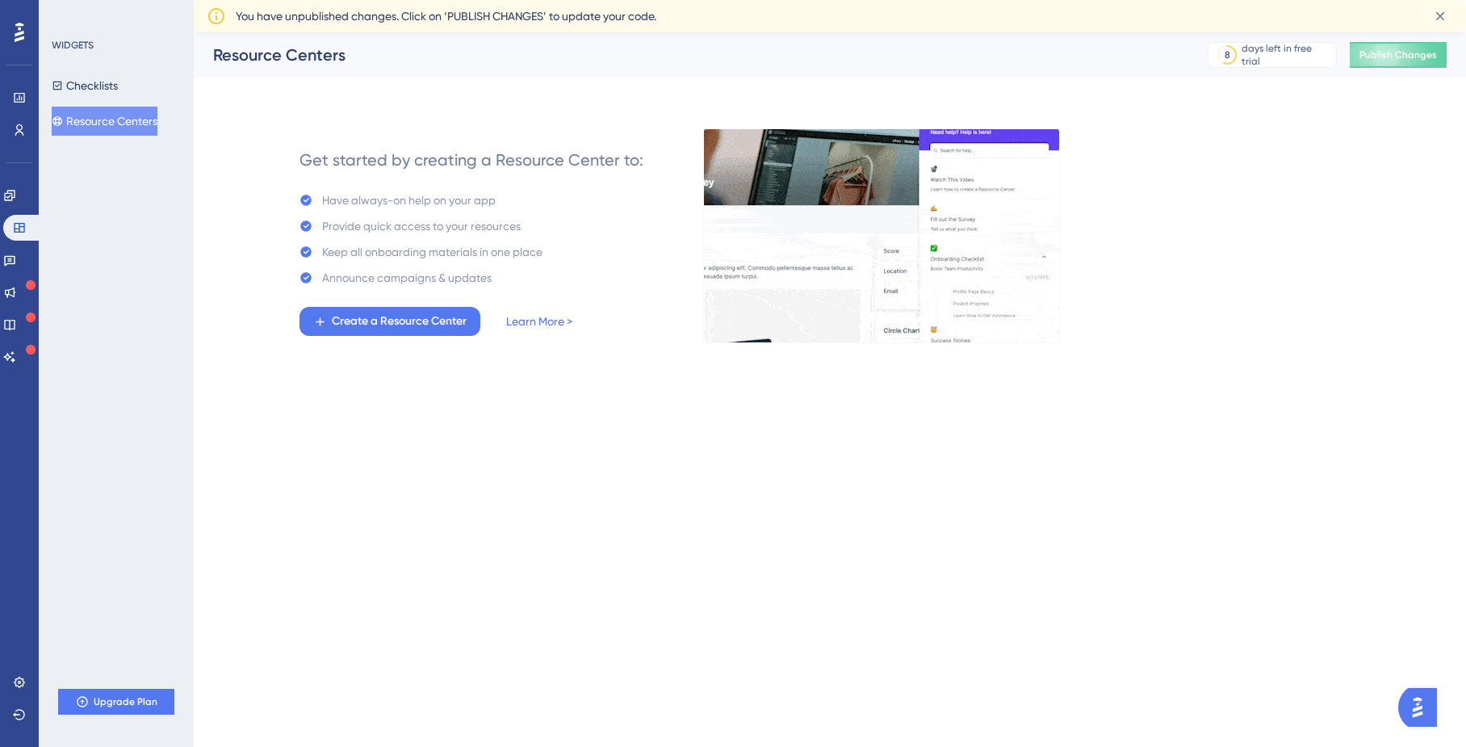
click at [1416, 691] on button "Open AI Assistant Launcher" at bounding box center [1417, 707] width 39 height 39
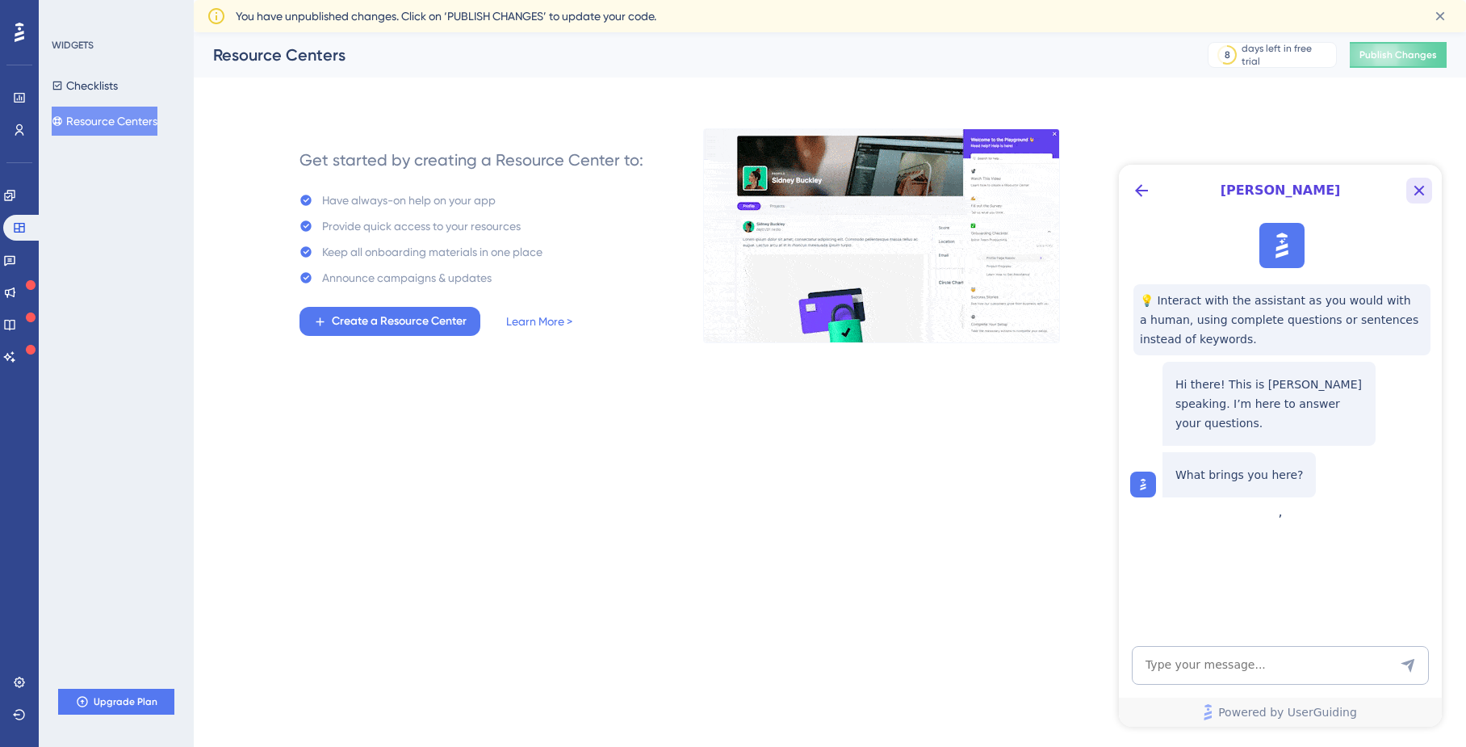
drag, startPoint x: 1416, startPoint y: 191, endPoint x: 2519, endPoint y: 346, distance: 1113.6
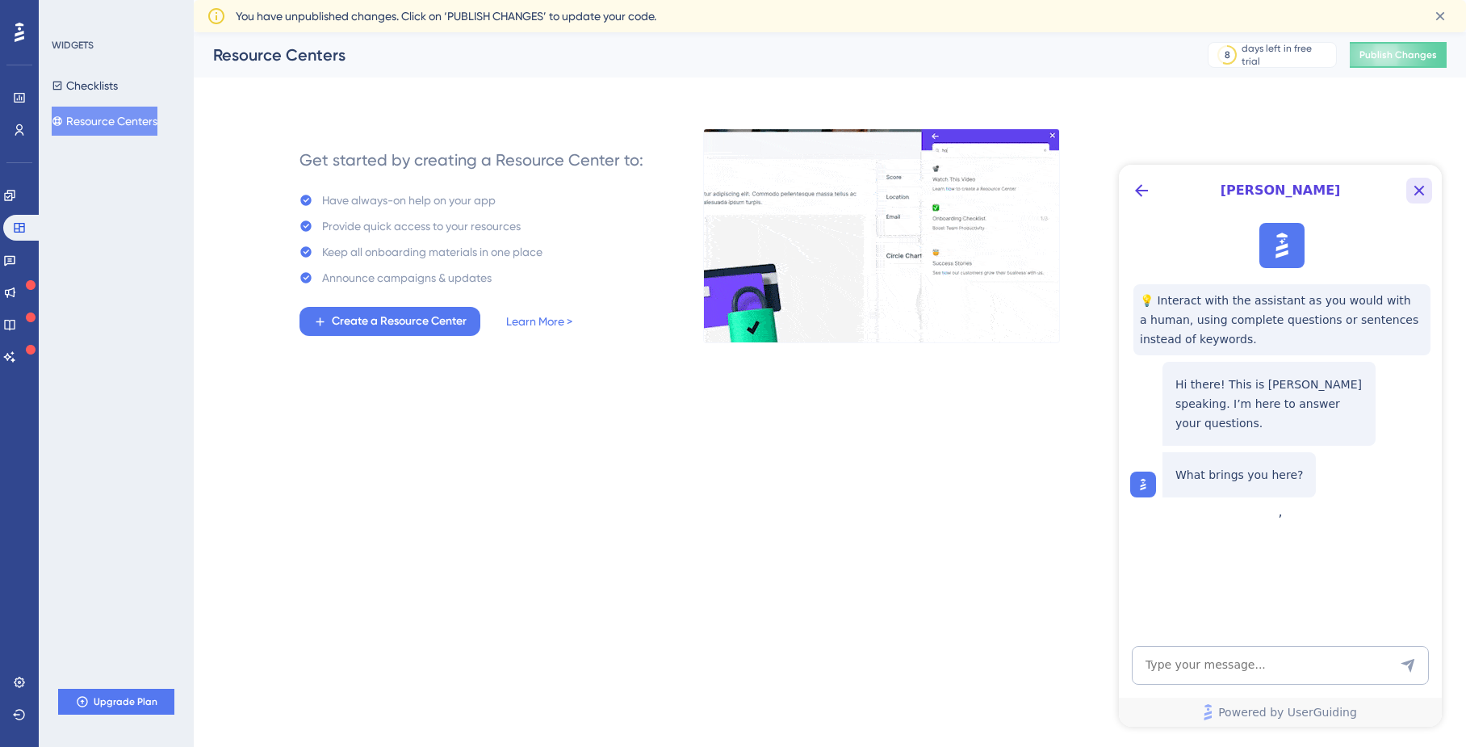
click at [1416, 191] on icon "Close Button" at bounding box center [1419, 190] width 19 height 19
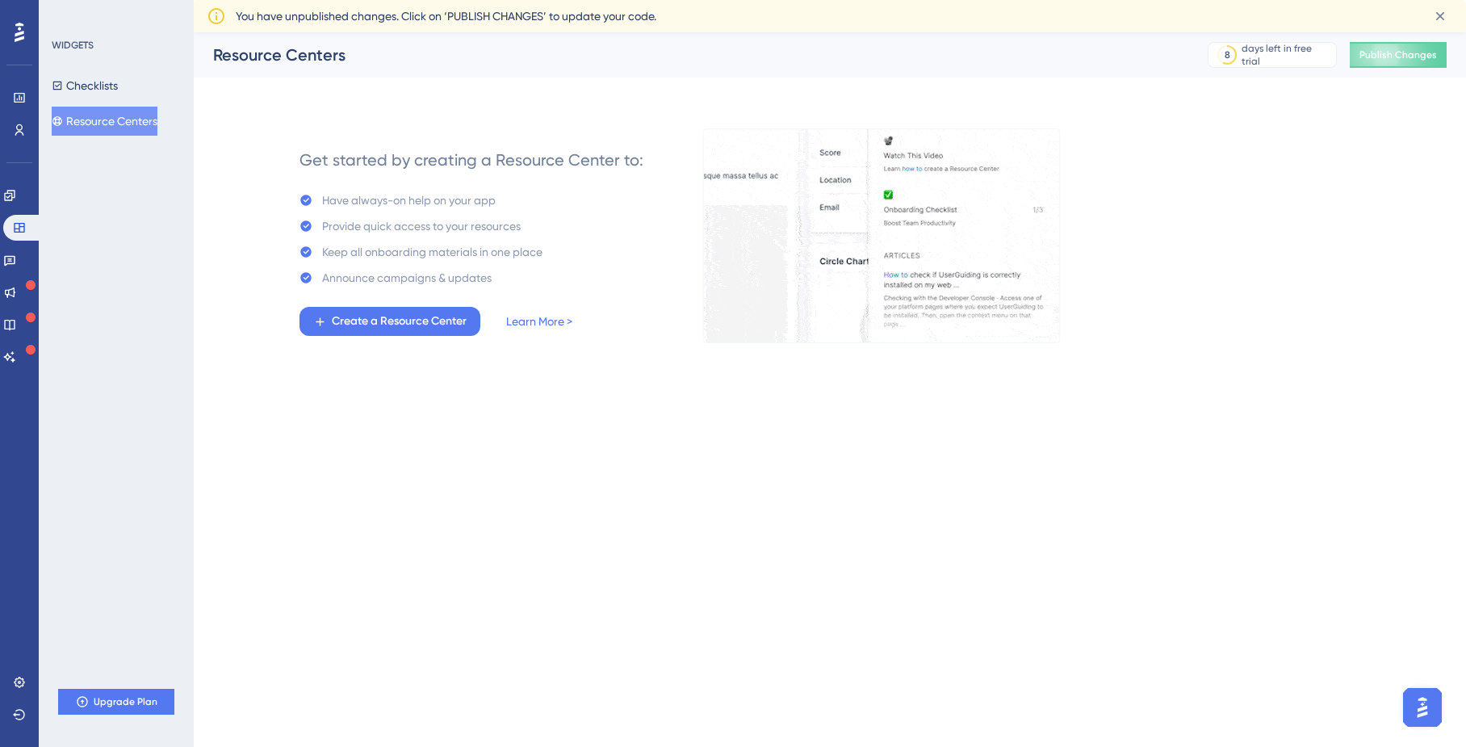
click at [98, 42] on div "WIDGETS" at bounding box center [117, 45] width 131 height 13
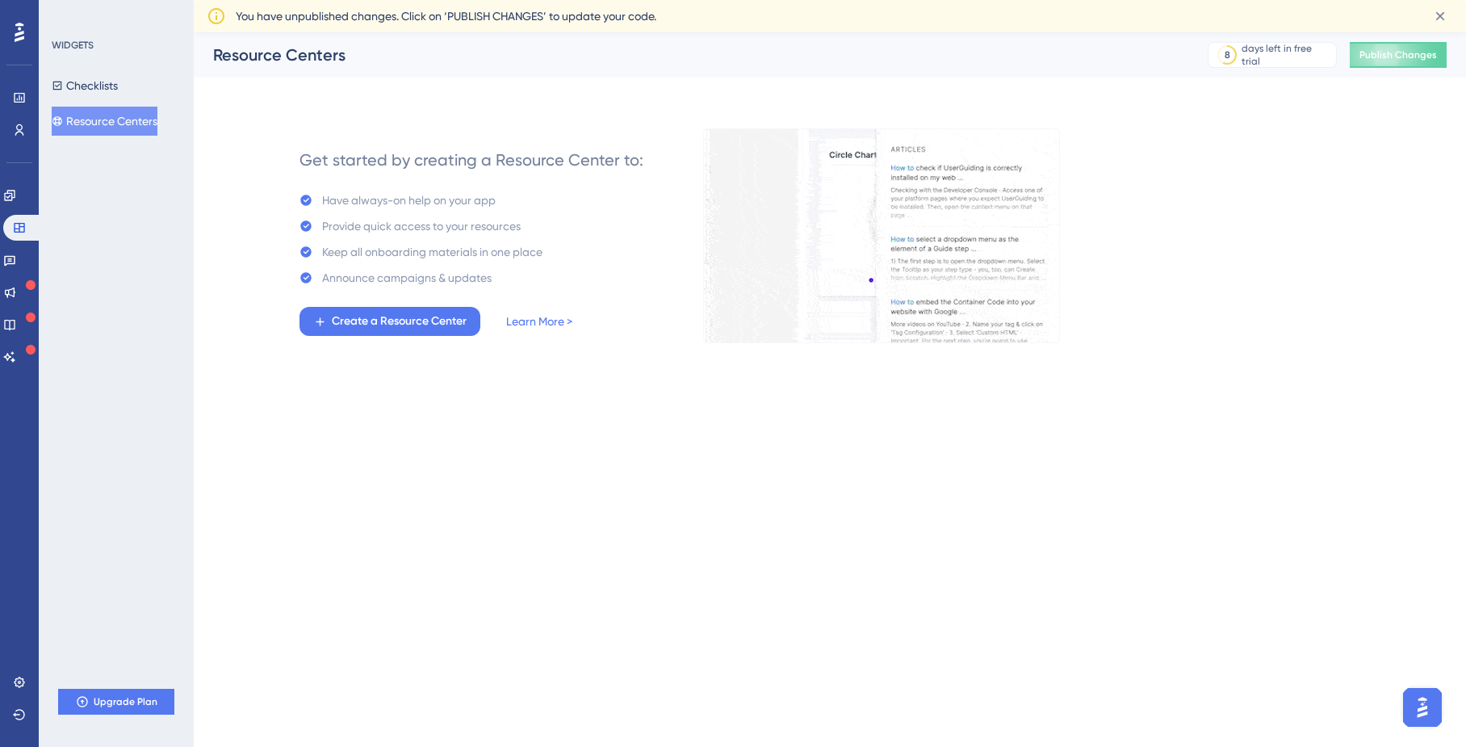
click at [84, 43] on div "WIDGETS" at bounding box center [73, 45] width 42 height 13
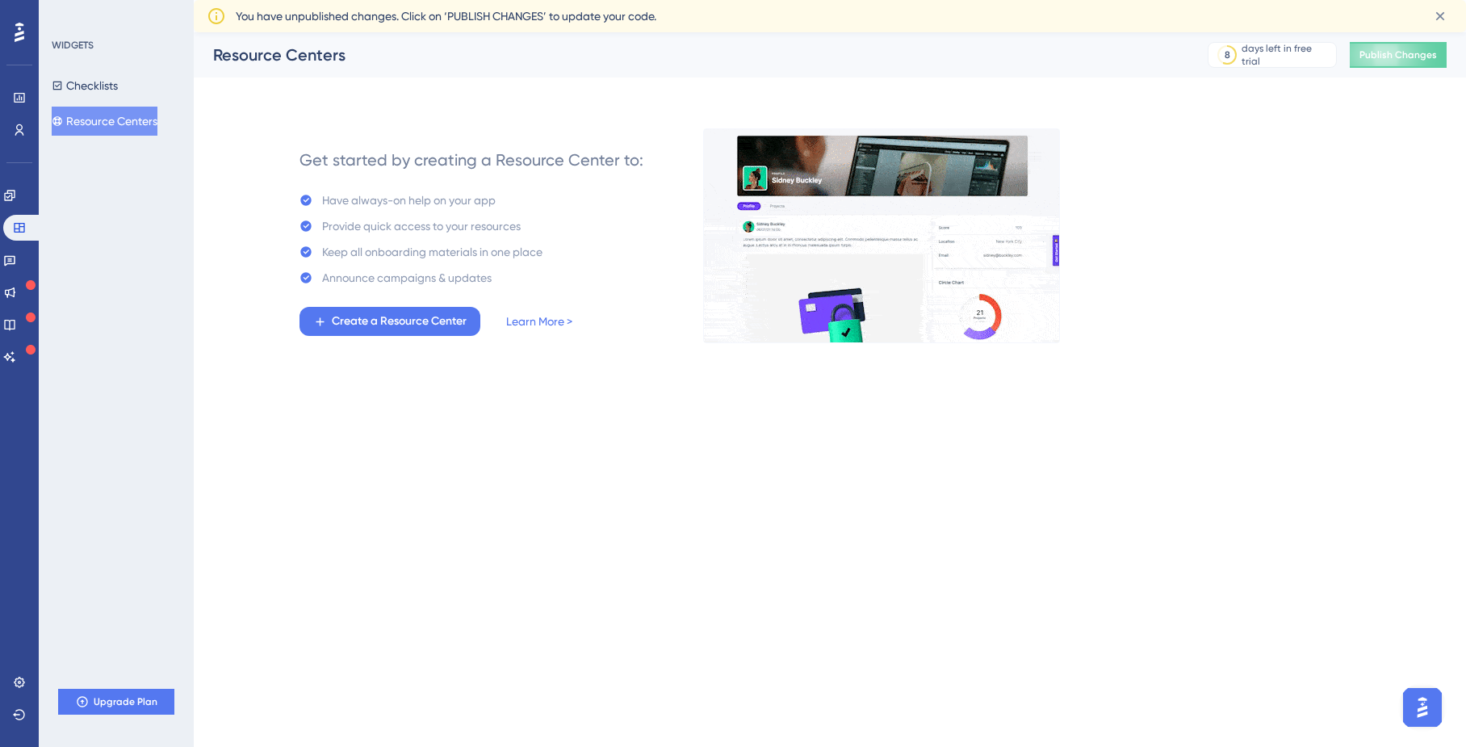
click at [10, 41] on div at bounding box center [19, 32] width 26 height 26
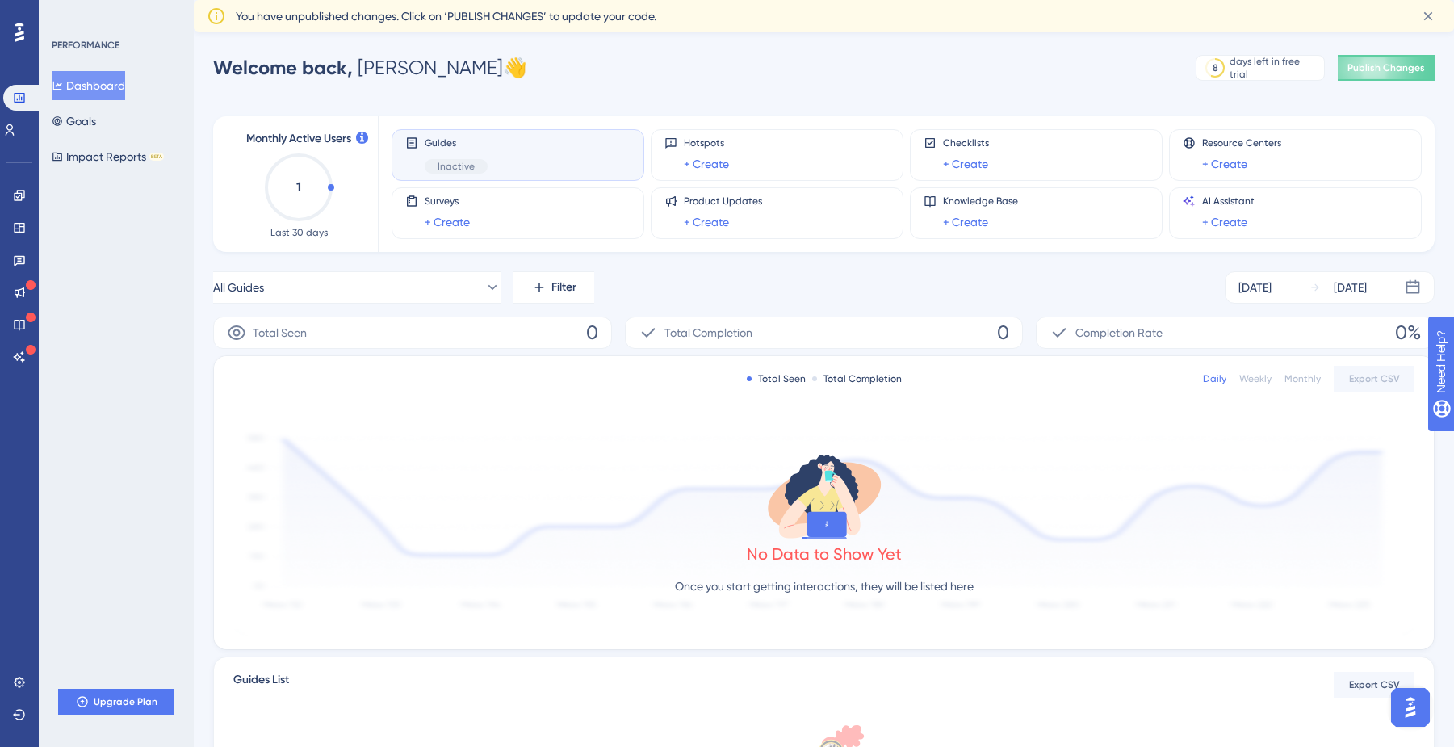
click at [20, 37] on icon at bounding box center [20, 32] width 10 height 19
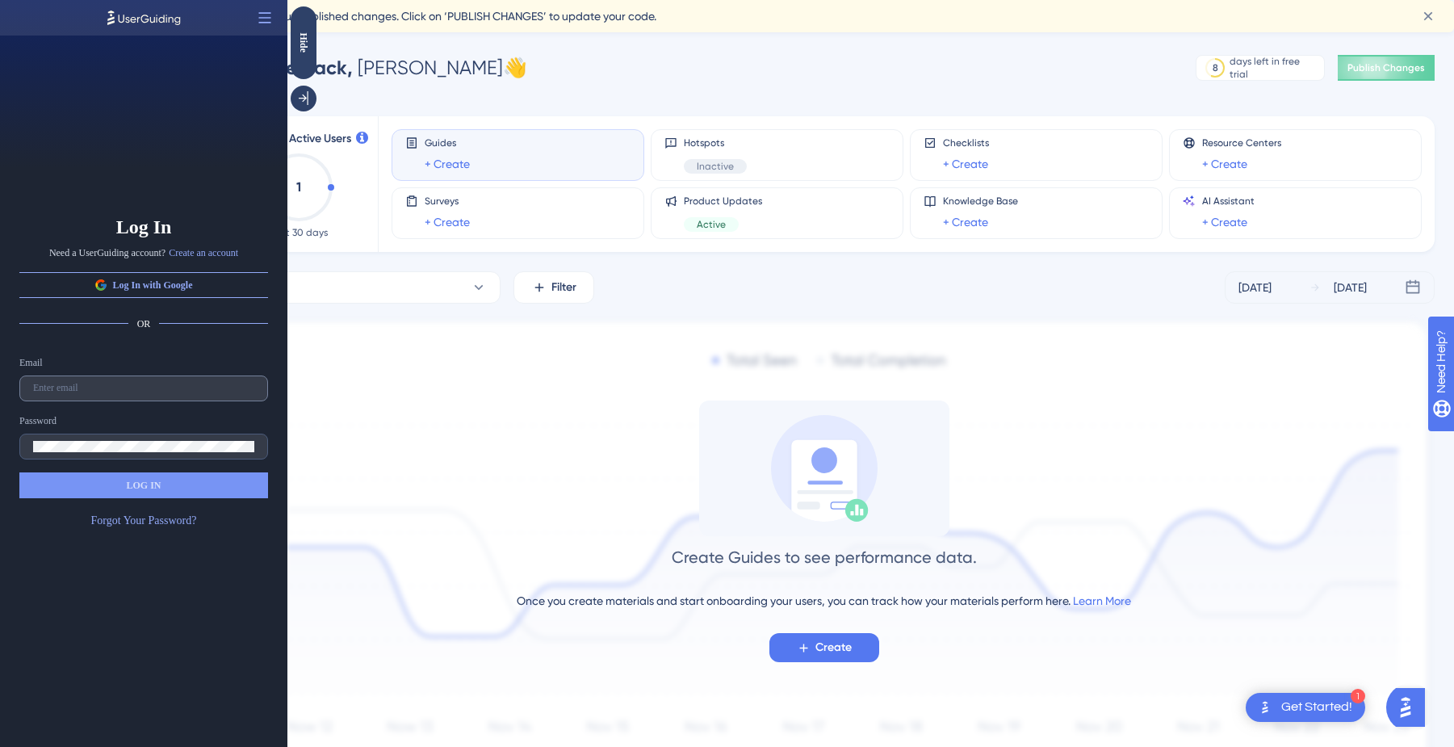
click at [143, 376] on label at bounding box center [143, 388] width 249 height 26
click at [143, 383] on input "text" at bounding box center [143, 388] width 221 height 11
click at [140, 383] on input "text" at bounding box center [143, 388] width 221 height 11
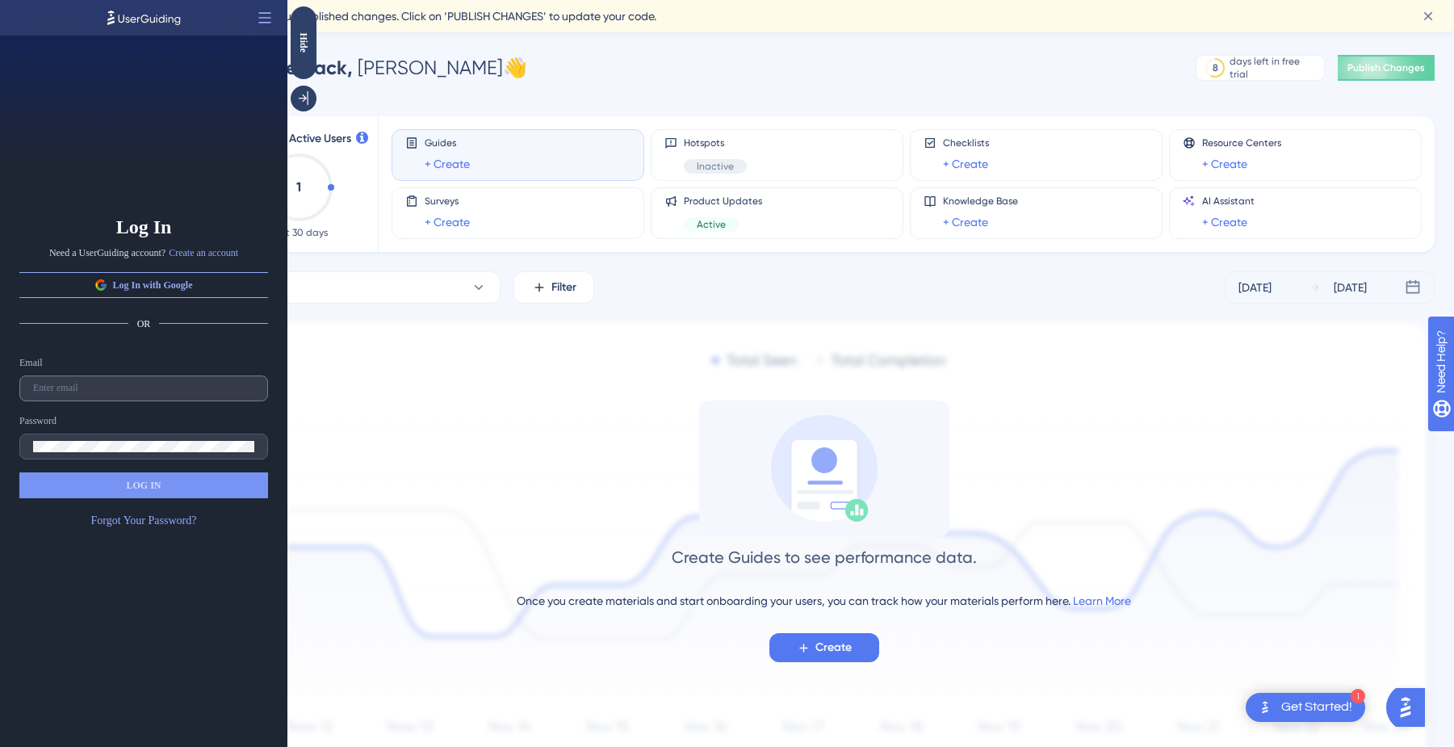
click at [137, 396] on label at bounding box center [143, 388] width 249 height 26
click at [137, 394] on input "text" at bounding box center [143, 388] width 221 height 11
click at [150, 388] on input "text" at bounding box center [143, 388] width 221 height 11
paste input "jboon@protonmail.com"
type input "jboon@protonmail.com"
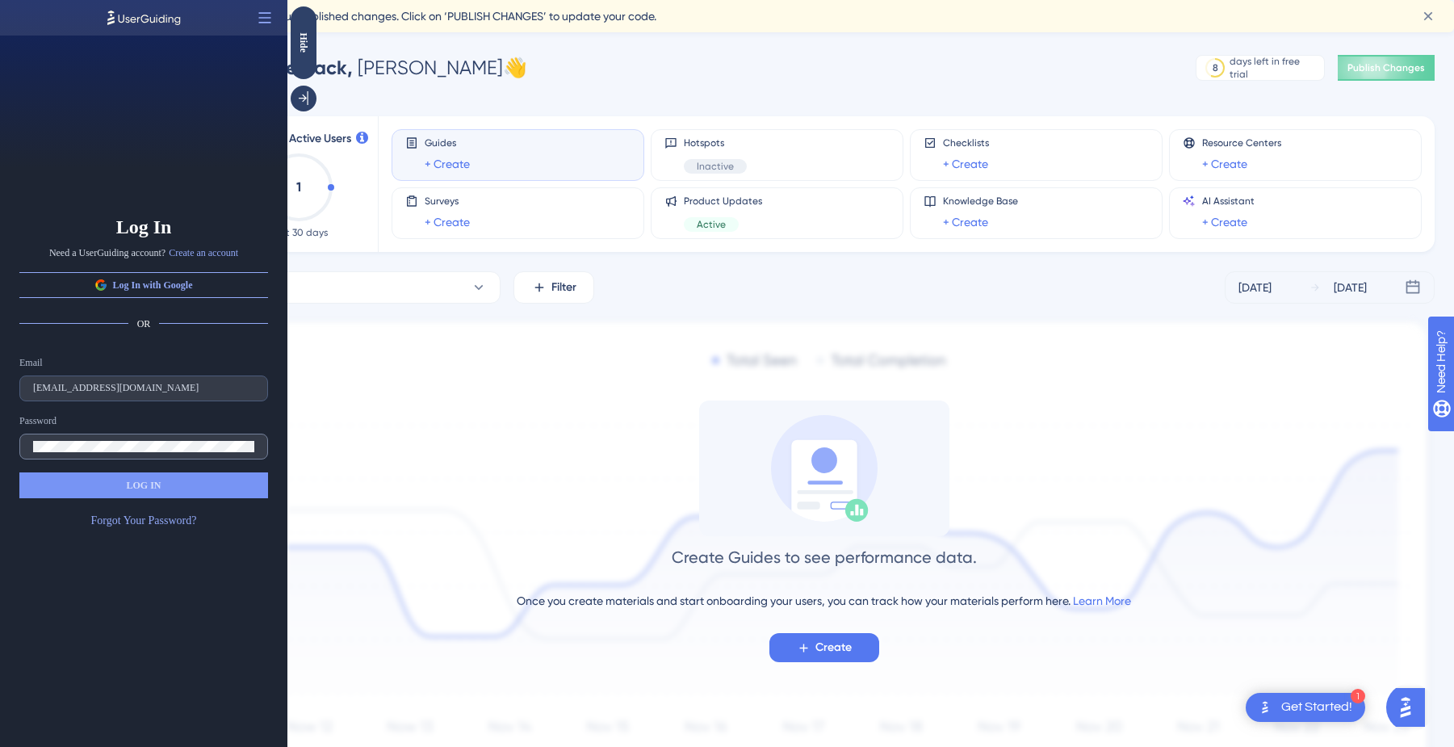
click at [80, 453] on label at bounding box center [143, 447] width 249 height 26
click at [92, 490] on button "LOG IN" at bounding box center [143, 485] width 249 height 26
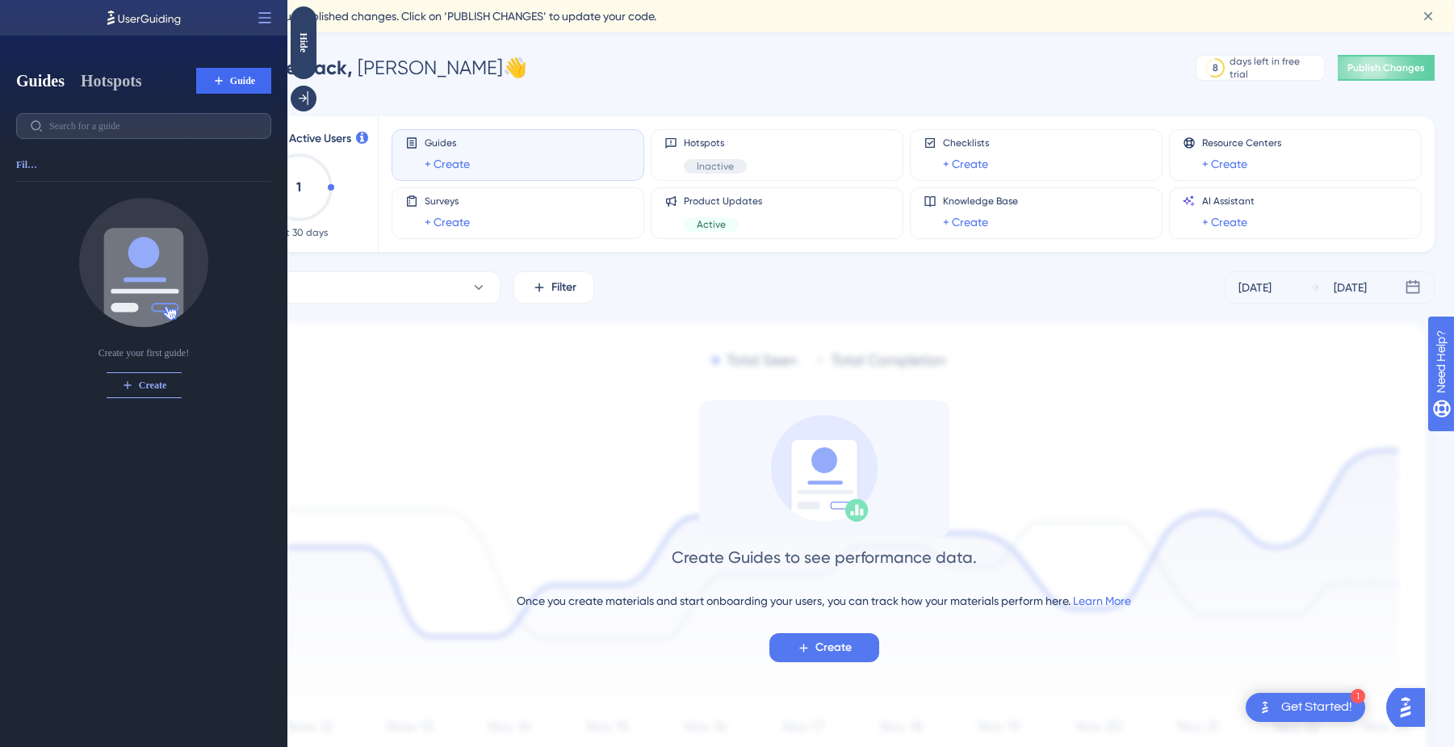
click at [119, 81] on button "Hotspots" at bounding box center [111, 80] width 61 height 23
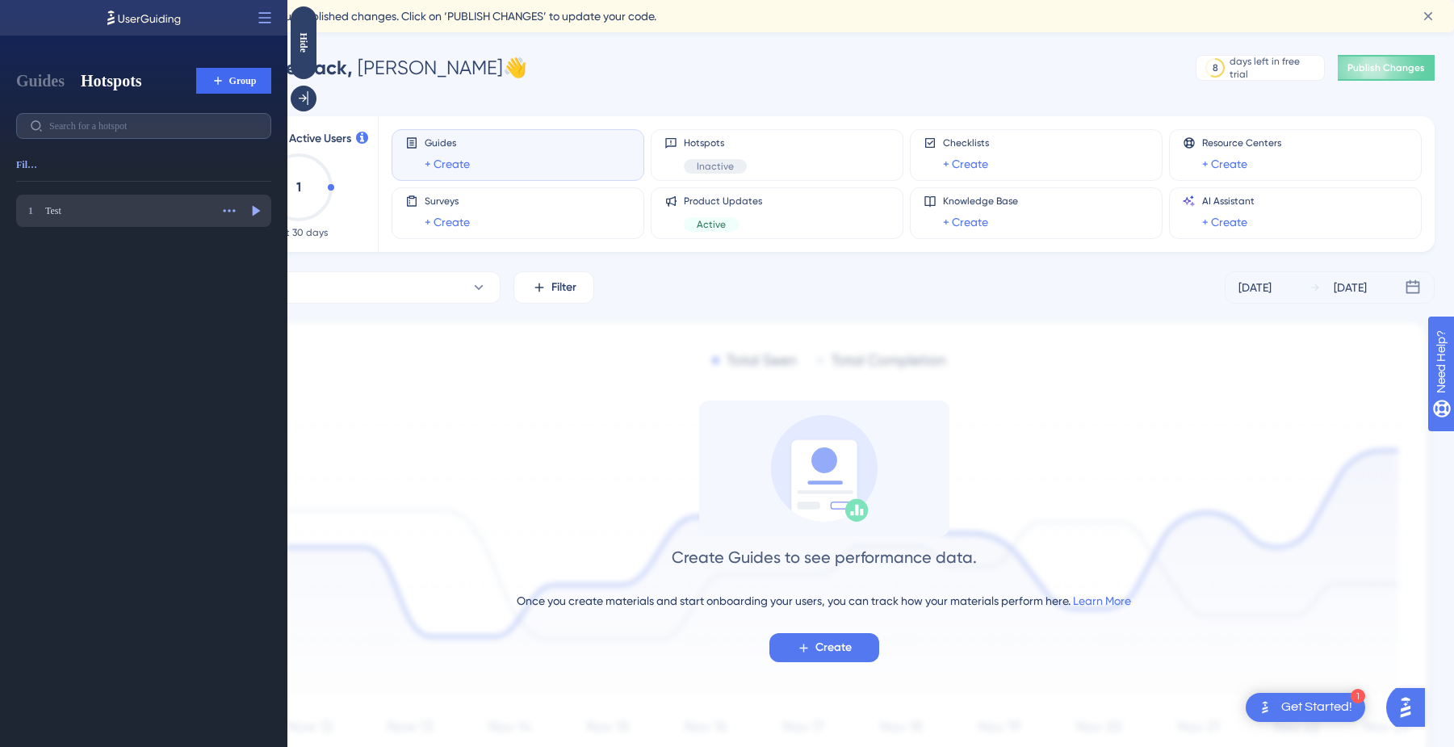
click at [69, 200] on div "1 Test Test Actions Preview" at bounding box center [143, 211] width 255 height 32
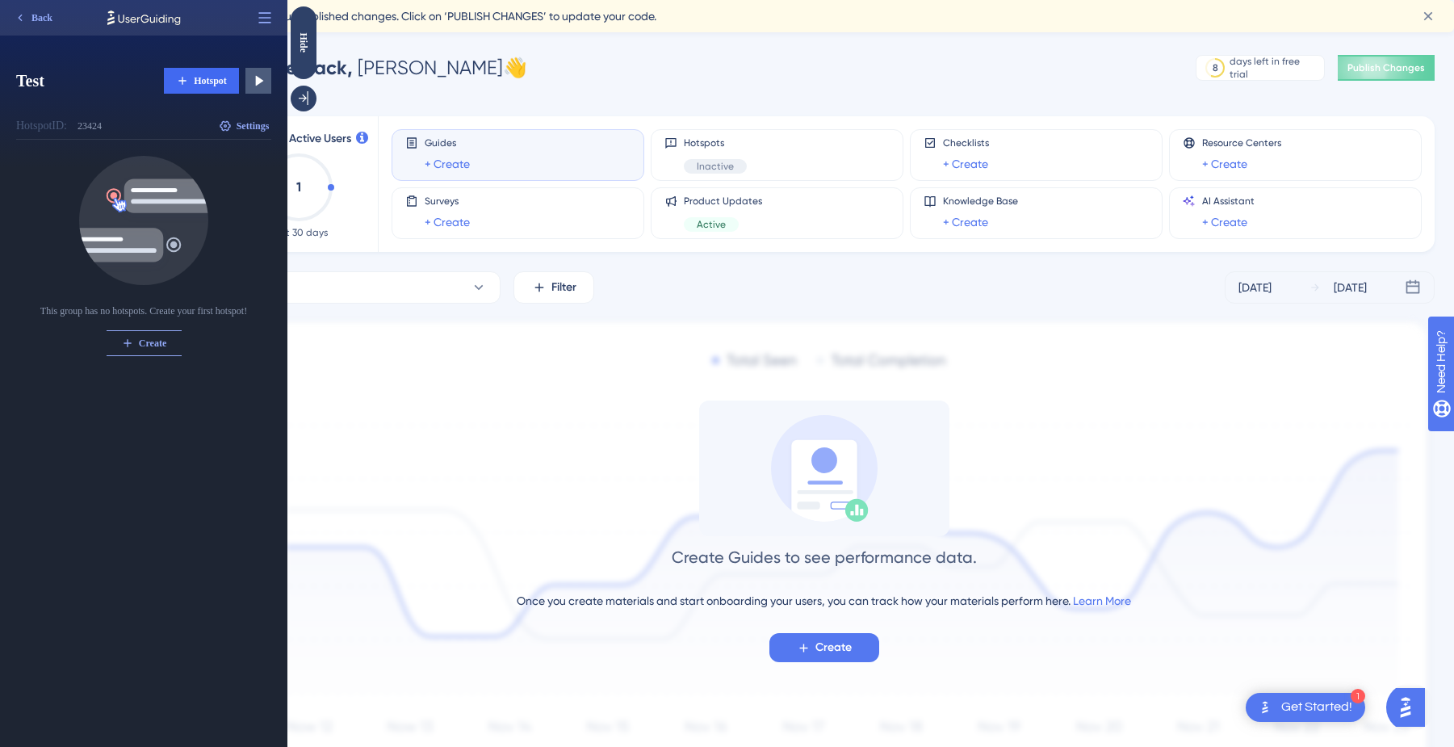
click at [62, 132] on div "Hotspot ID:" at bounding box center [41, 125] width 51 height 19
click at [63, 132] on div "Hotspot ID:" at bounding box center [41, 125] width 51 height 19
click at [66, 125] on div "Hotspot ID:" at bounding box center [41, 125] width 51 height 19
click at [261, 122] on span "Settings" at bounding box center [253, 125] width 33 height 13
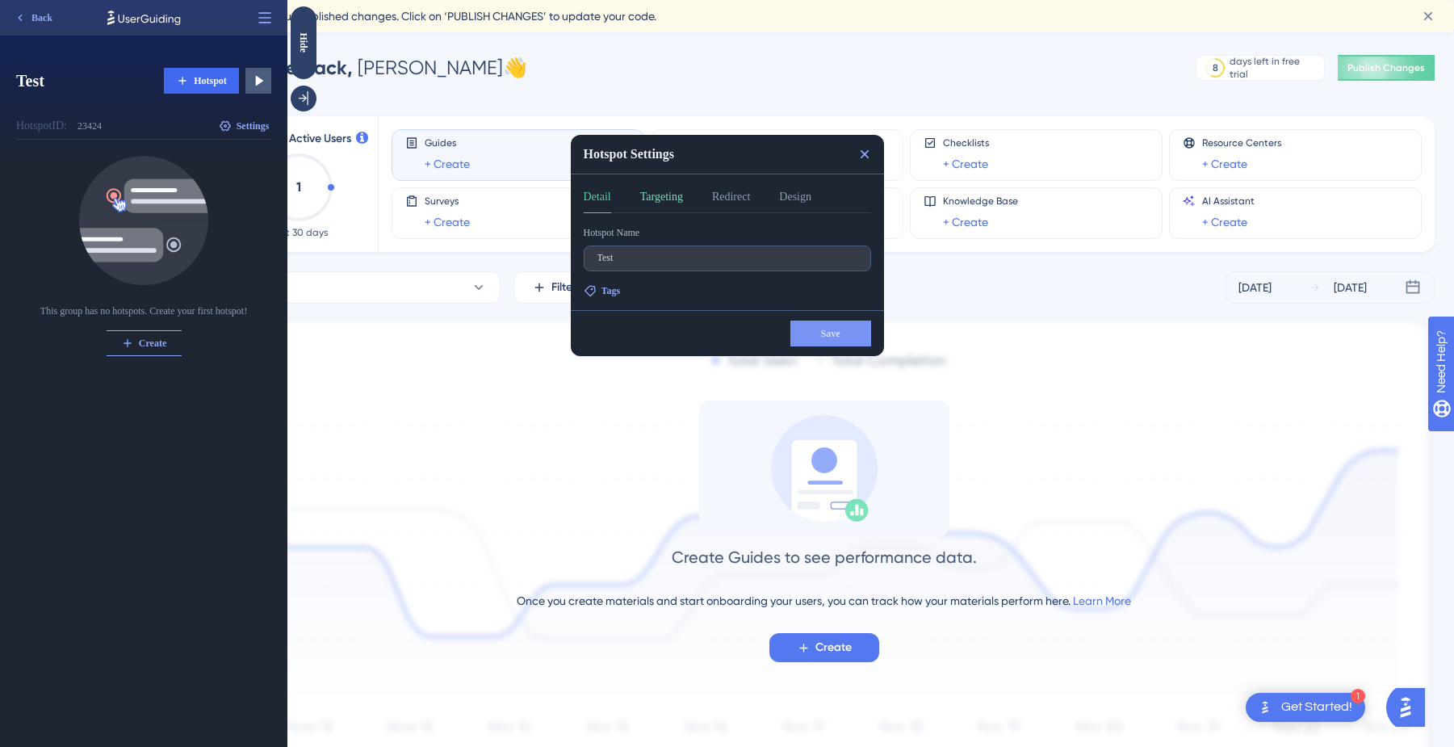
click at [671, 198] on button "Targeting" at bounding box center [661, 200] width 43 height 26
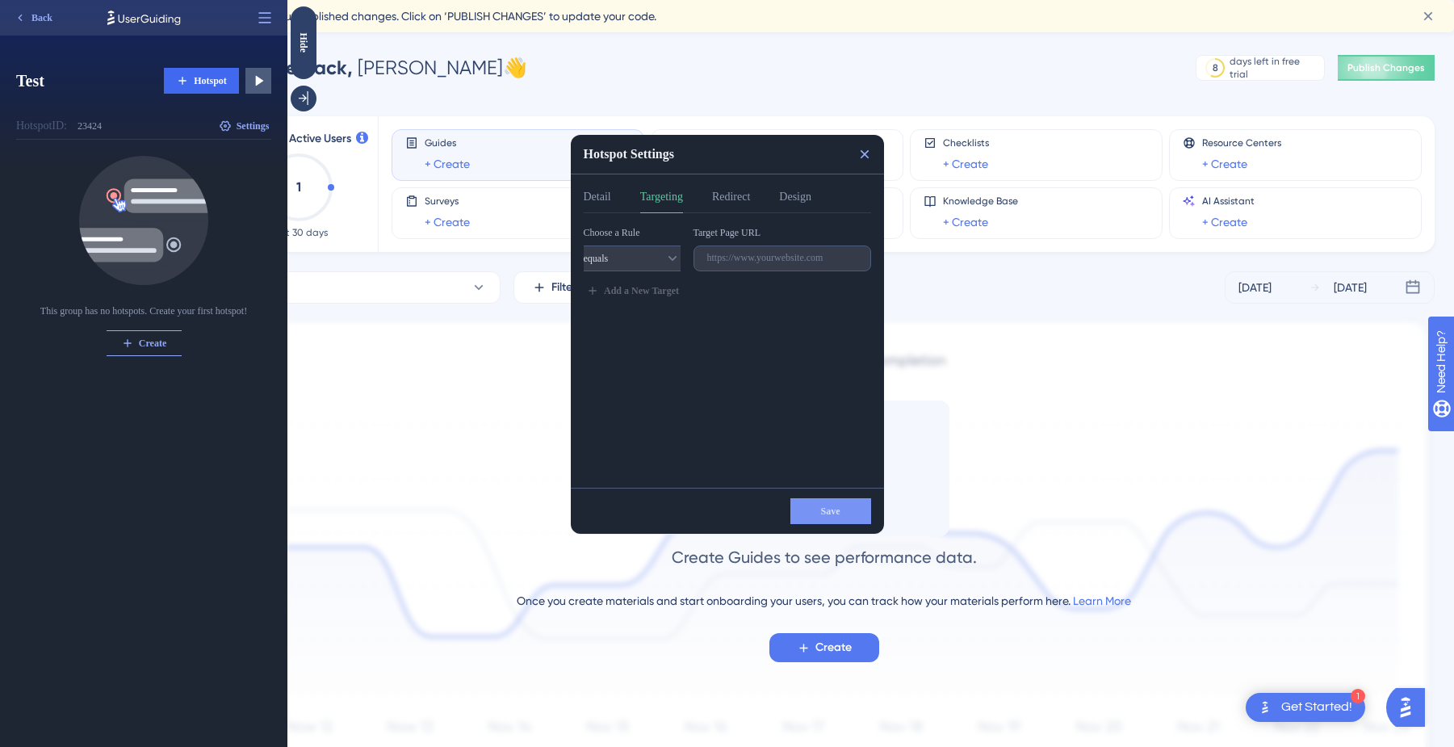
click at [711, 199] on div "Detail Targeting Redirect Design" at bounding box center [727, 200] width 287 height 26
click at [750, 199] on button "Redirect" at bounding box center [731, 200] width 38 height 26
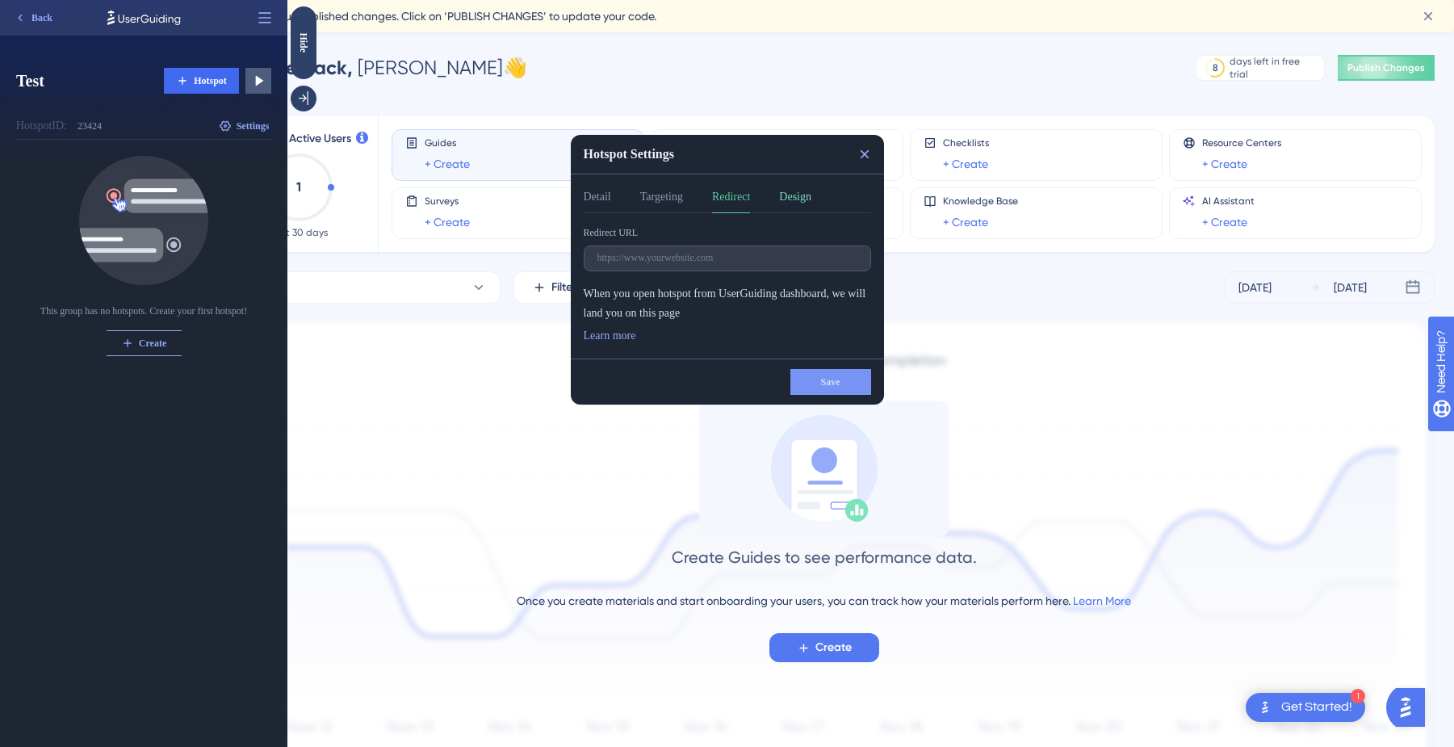
click at [798, 197] on button "Design" at bounding box center [795, 200] width 32 height 26
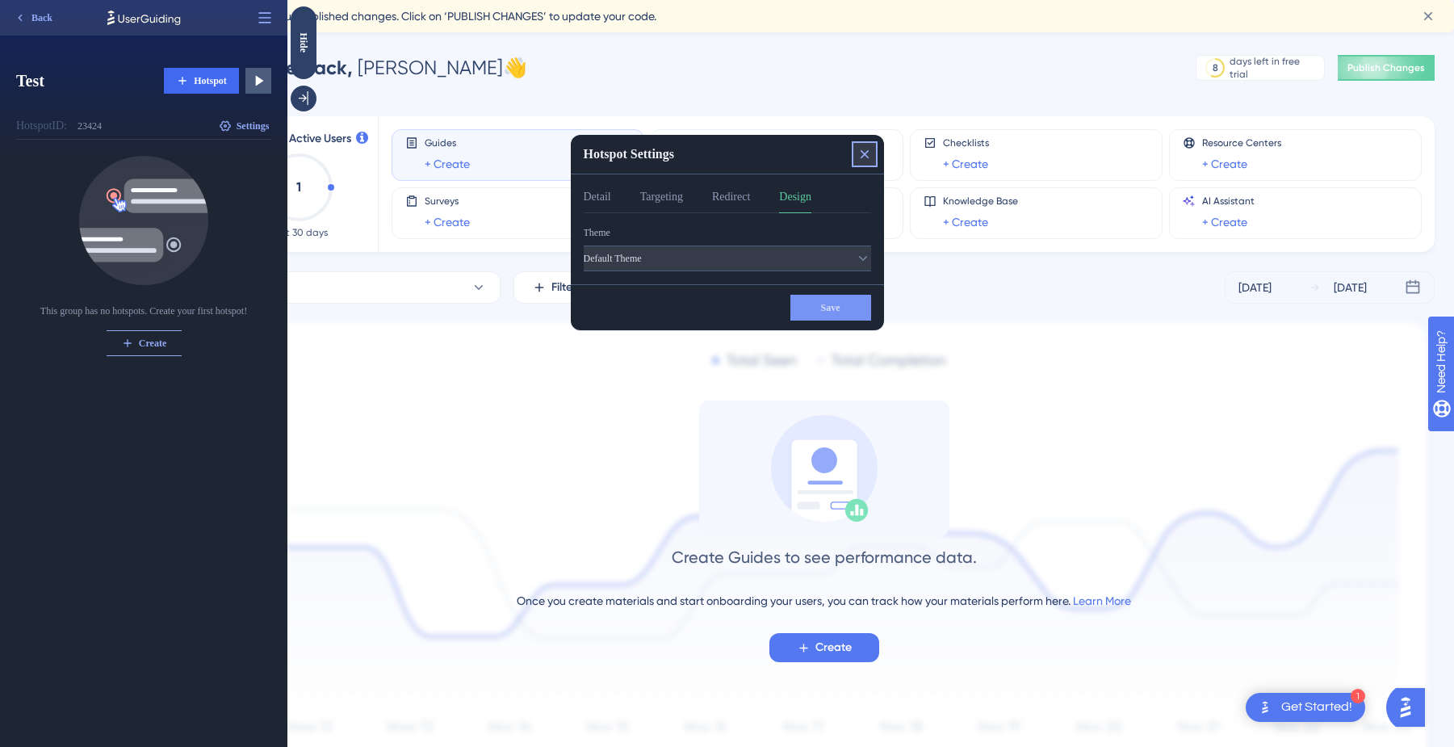
click at [863, 157] on icon at bounding box center [865, 154] width 16 height 16
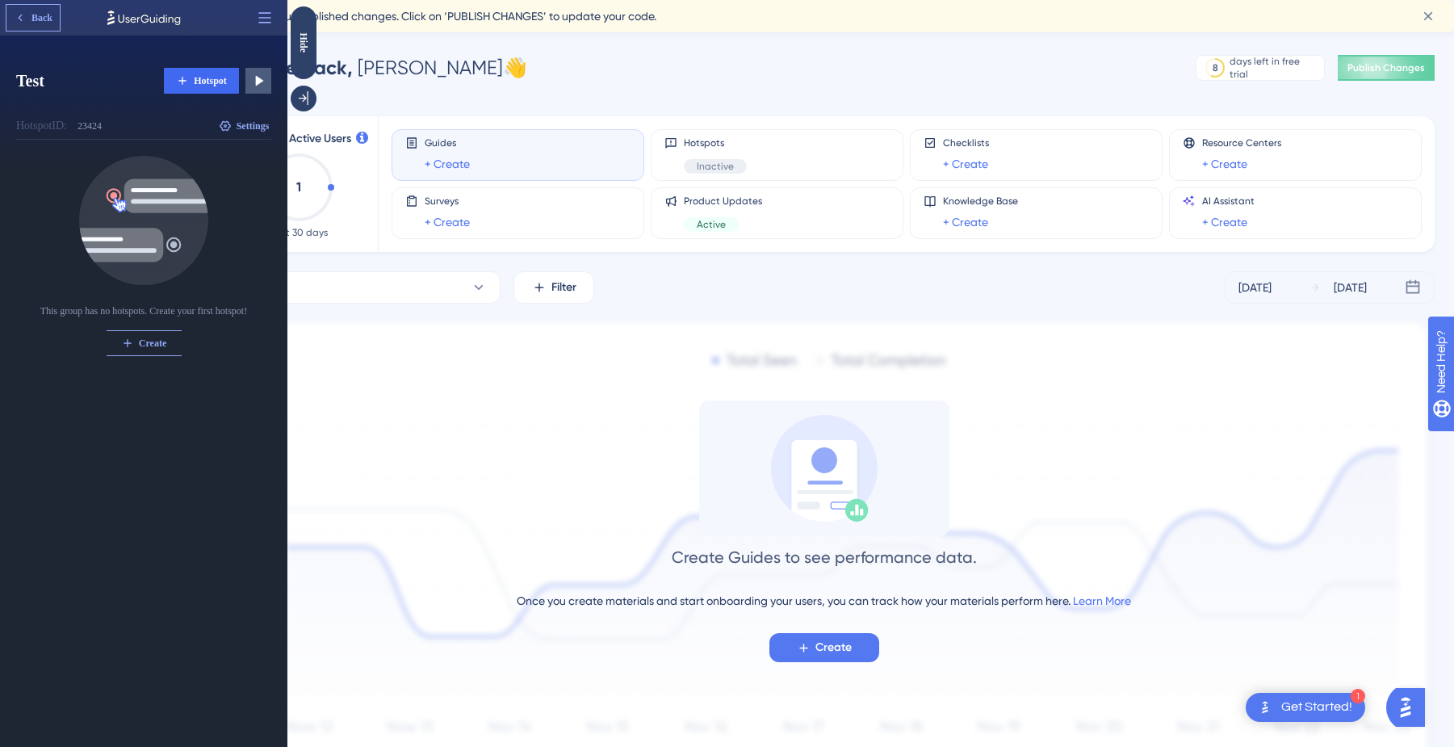
click at [34, 21] on span "Back" at bounding box center [41, 17] width 21 height 13
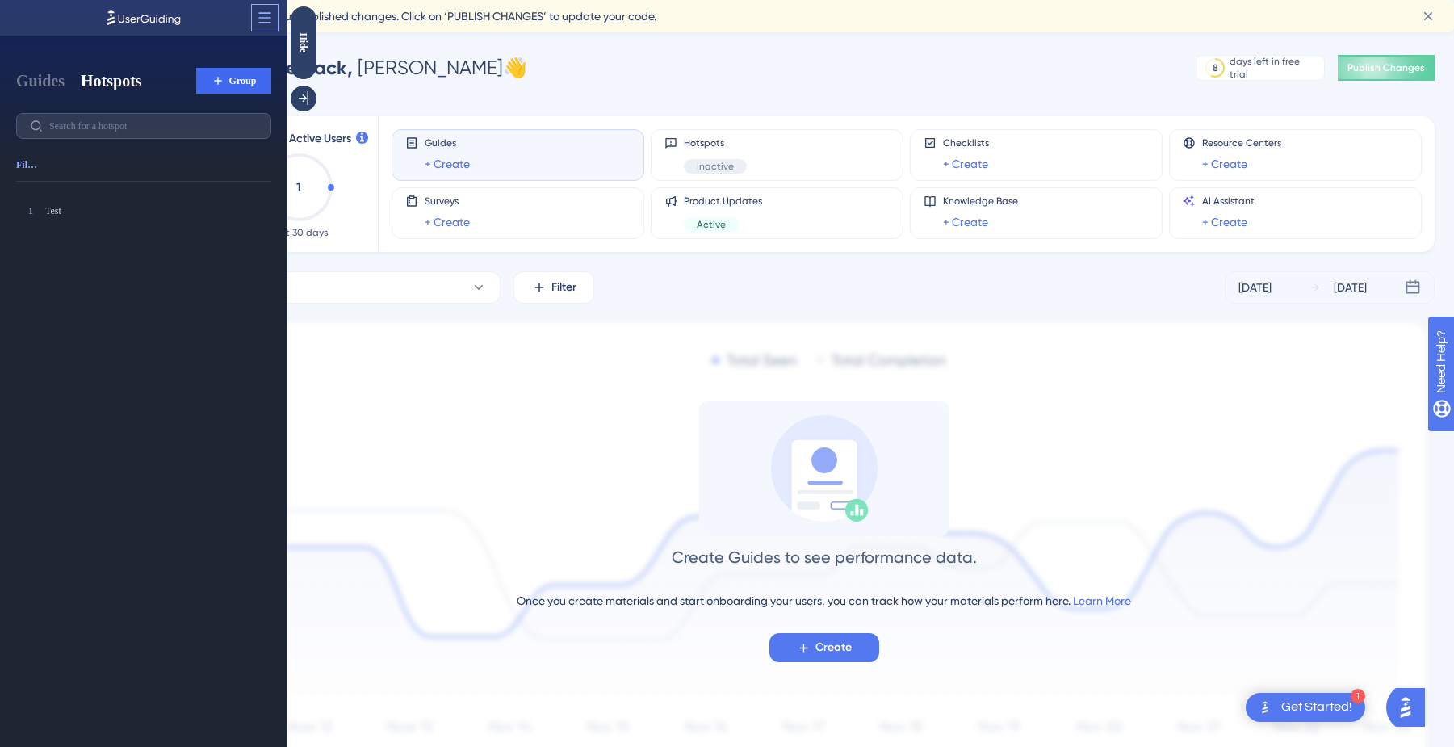
click at [257, 13] on icon at bounding box center [265, 18] width 16 height 16
click at [241, 53] on div "Open in Panel Open in Panel" at bounding box center [208, 57] width 124 height 26
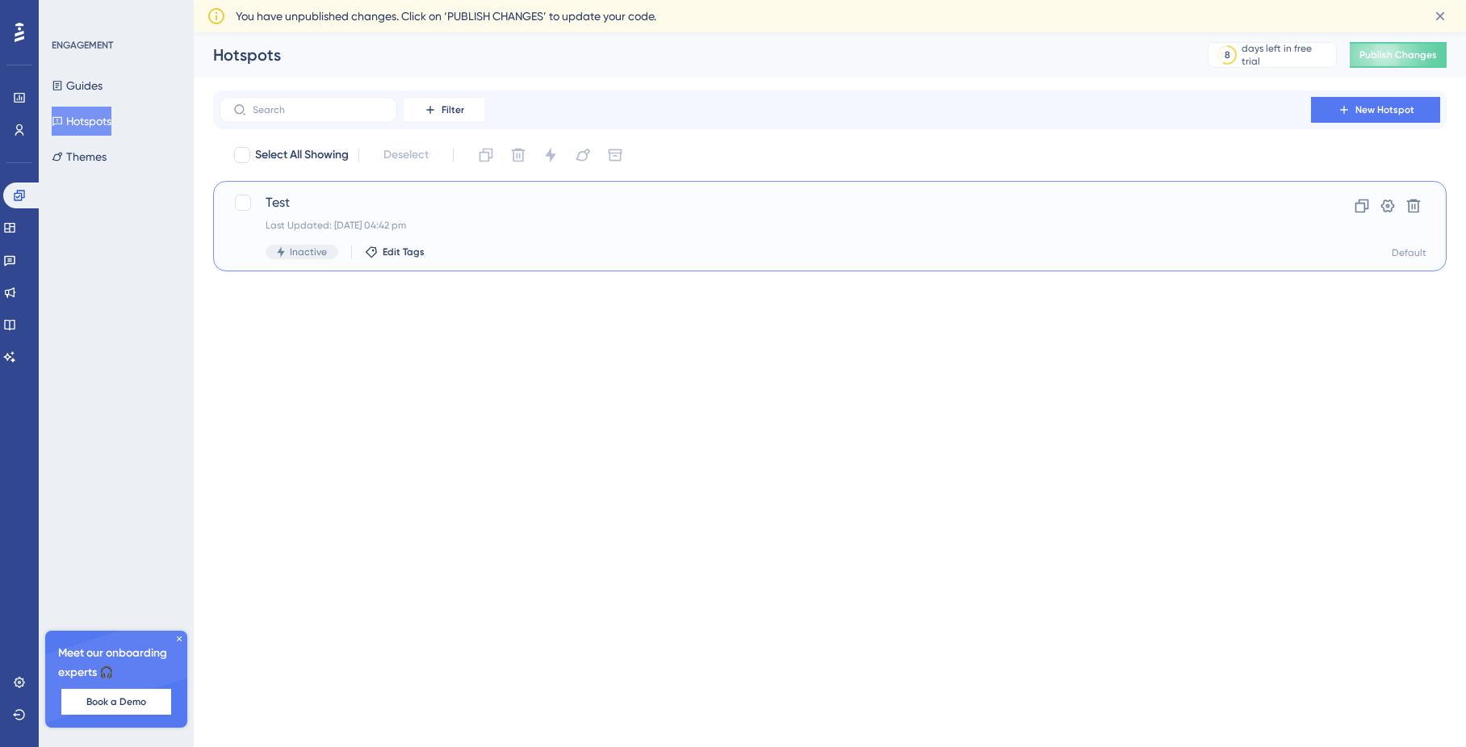
click at [323, 206] on span "Test" at bounding box center [766, 202] width 1000 height 19
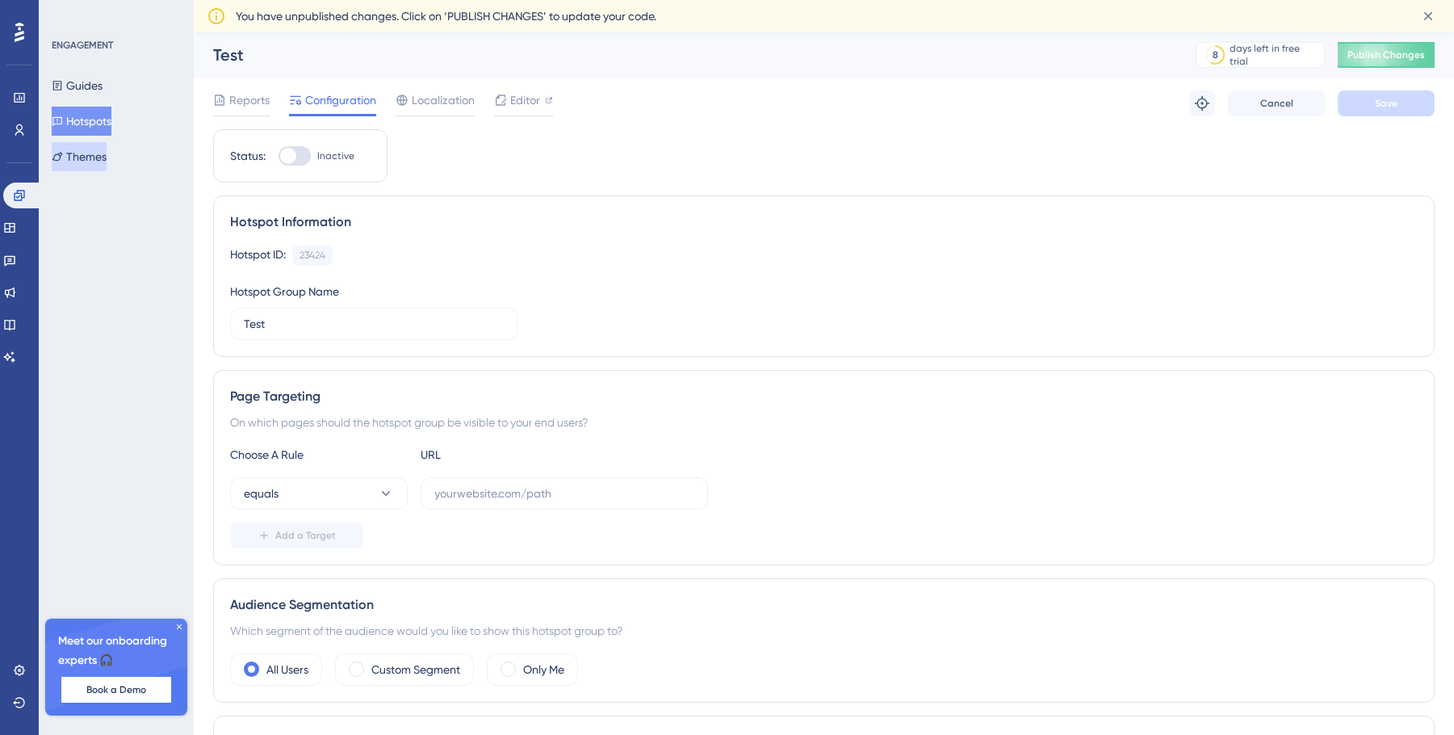
click at [107, 150] on button "Themes" at bounding box center [79, 156] width 55 height 29
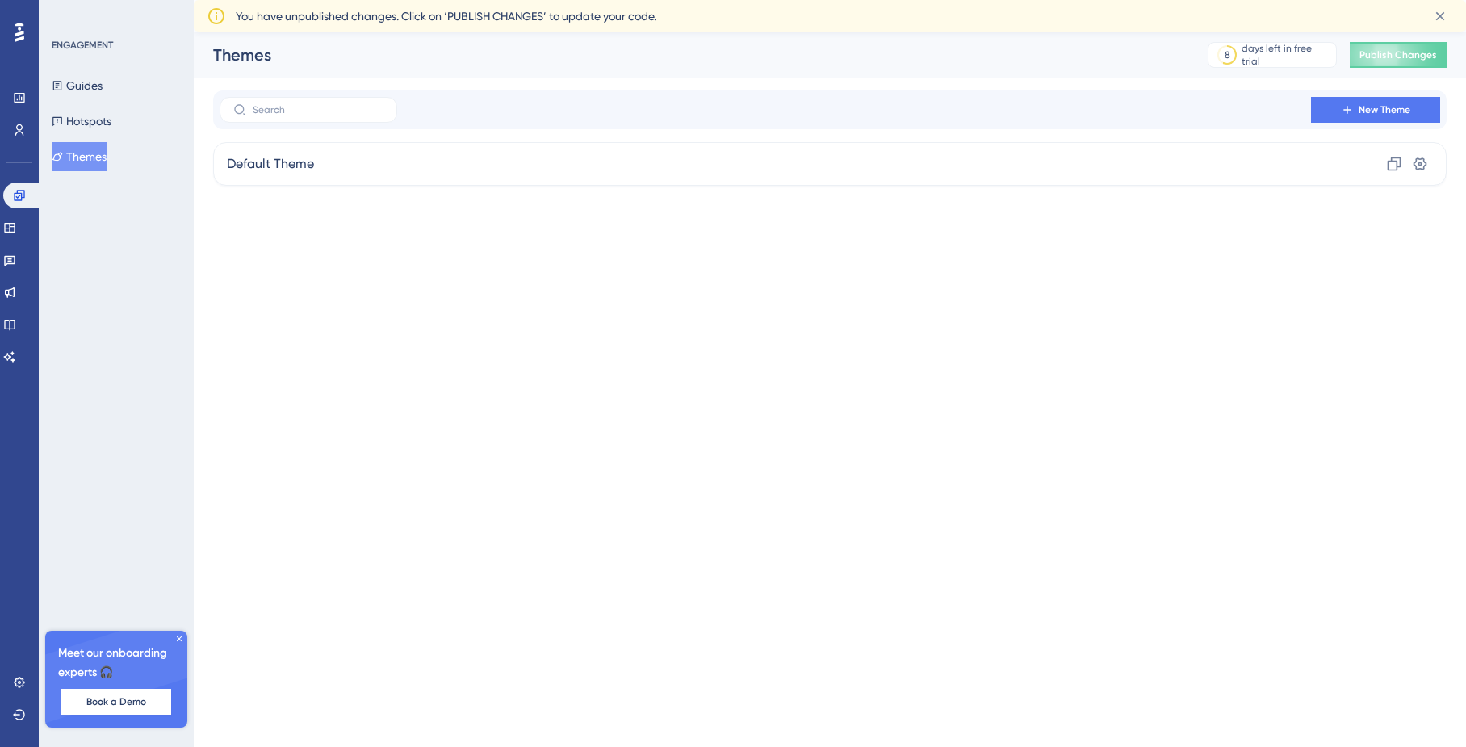
click at [111, 105] on div "Guides Hotspots Themes" at bounding box center [117, 121] width 131 height 100
click at [103, 95] on button "Guides" at bounding box center [77, 85] width 51 height 29
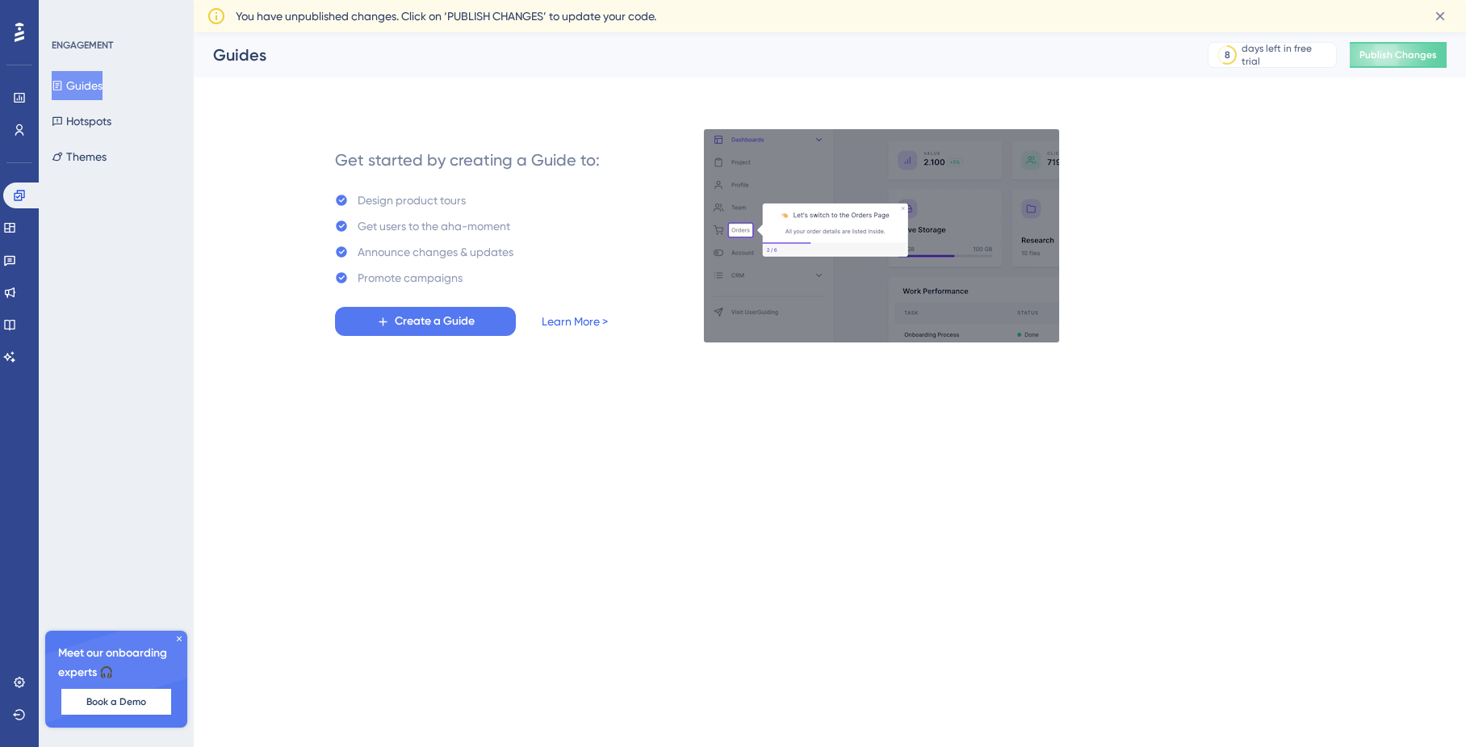
click at [554, 317] on link "Learn More >" at bounding box center [575, 321] width 66 height 19
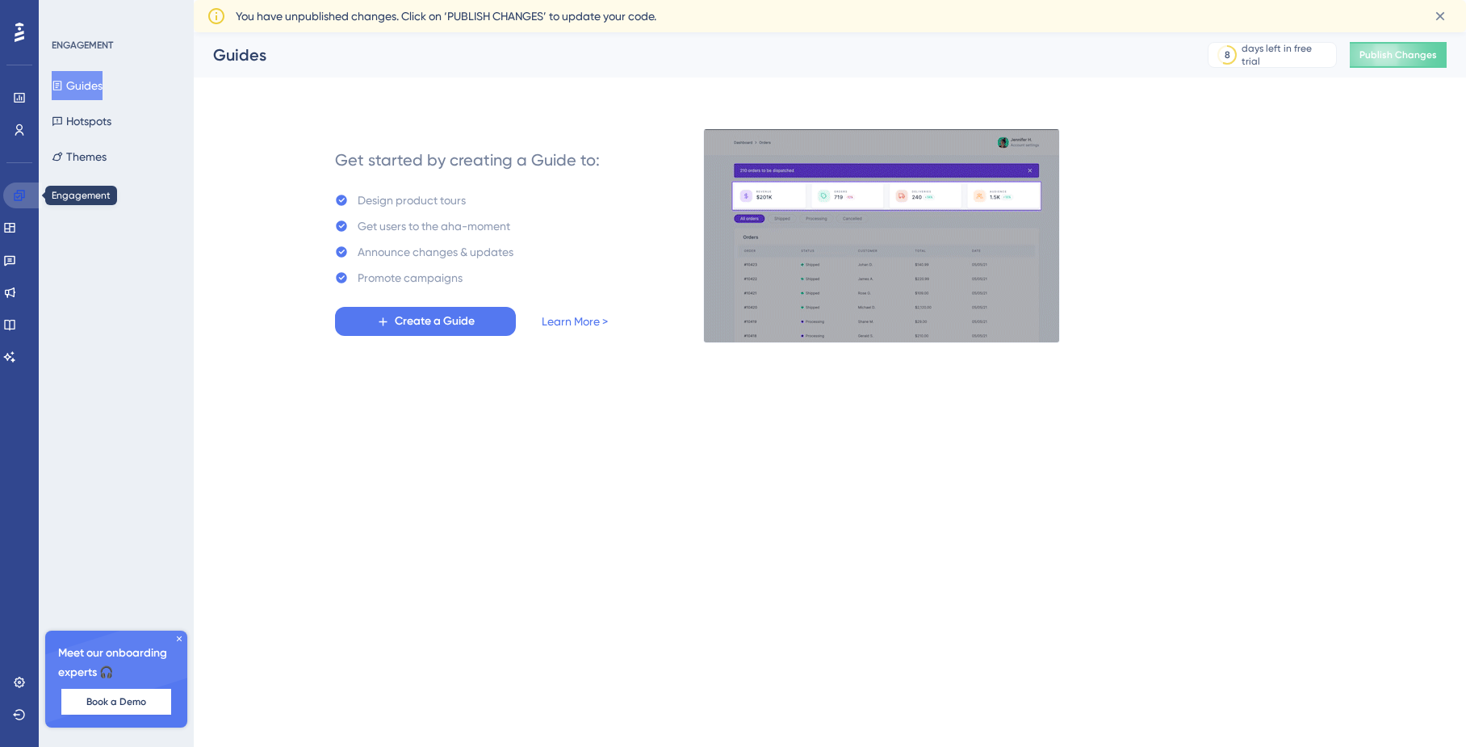
click at [36, 193] on link at bounding box center [22, 195] width 39 height 26
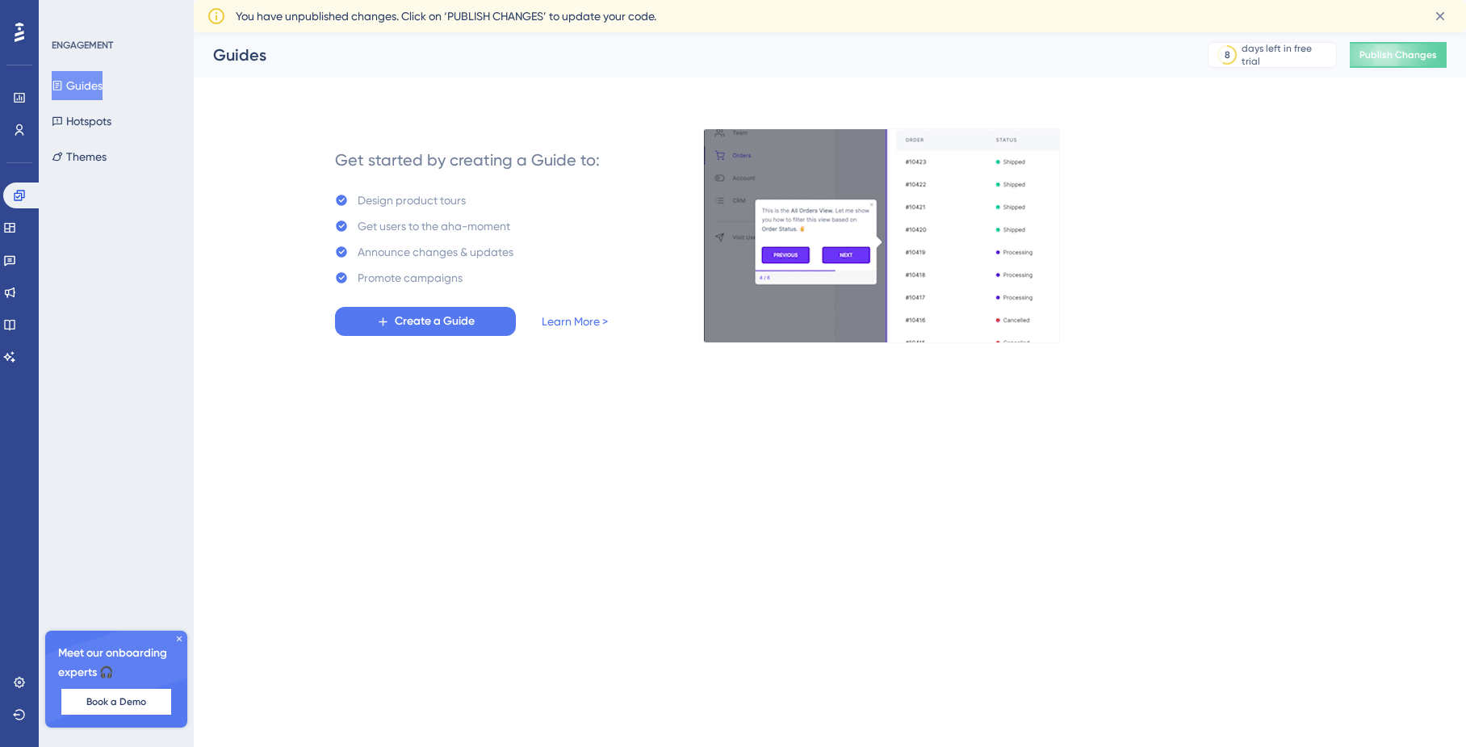
click at [92, 84] on button "Guides" at bounding box center [77, 85] width 51 height 29
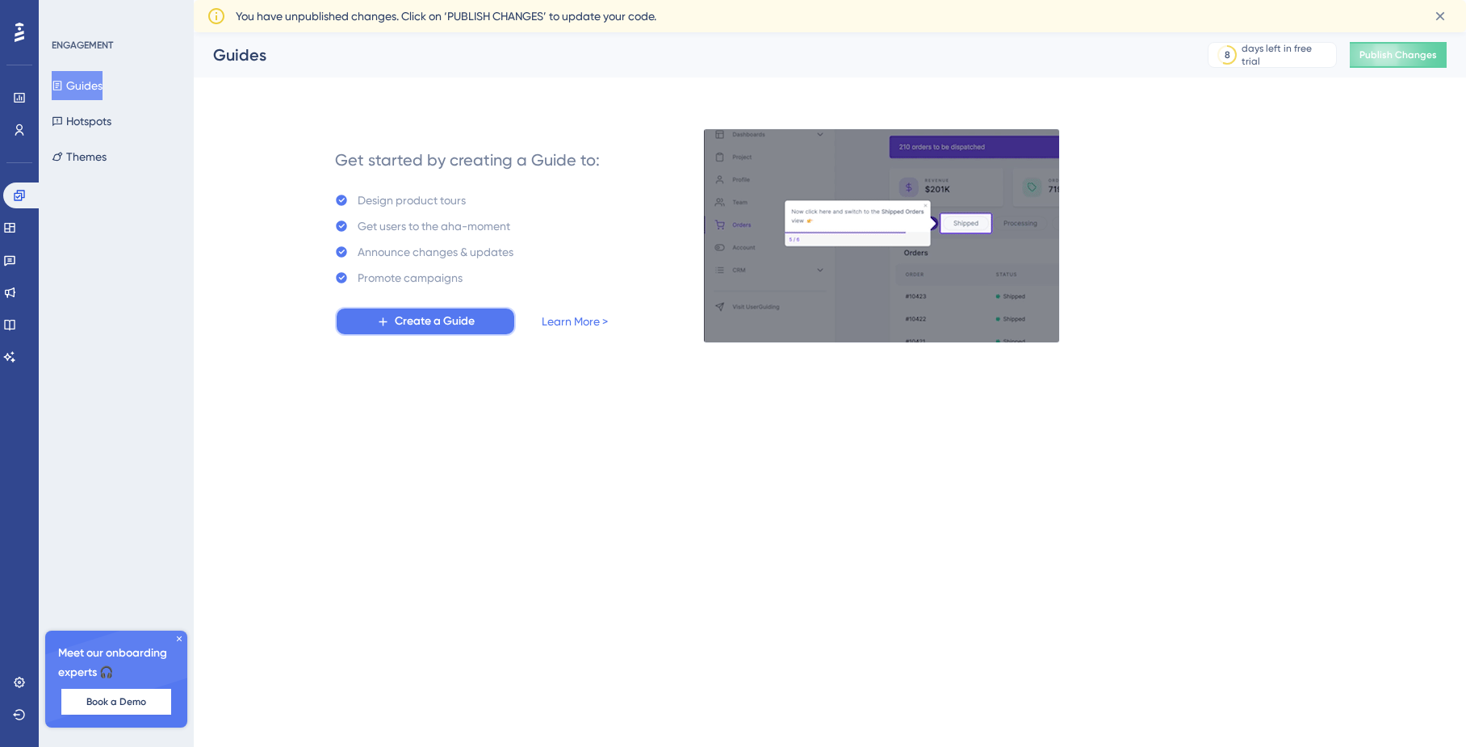
click at [438, 322] on span "Create a Guide" at bounding box center [435, 321] width 80 height 19
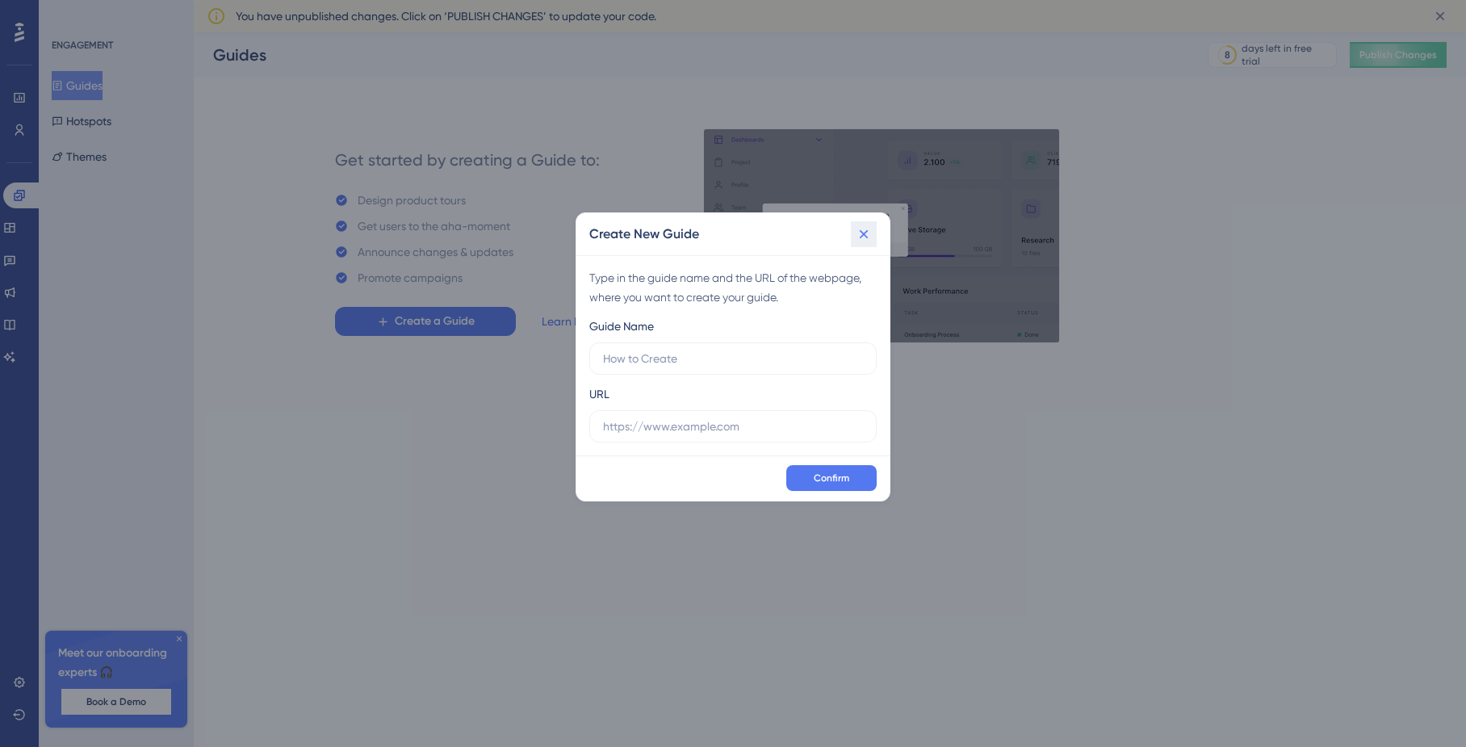
click at [870, 224] on button at bounding box center [864, 234] width 26 height 26
